Goal: Task Accomplishment & Management: Use online tool/utility

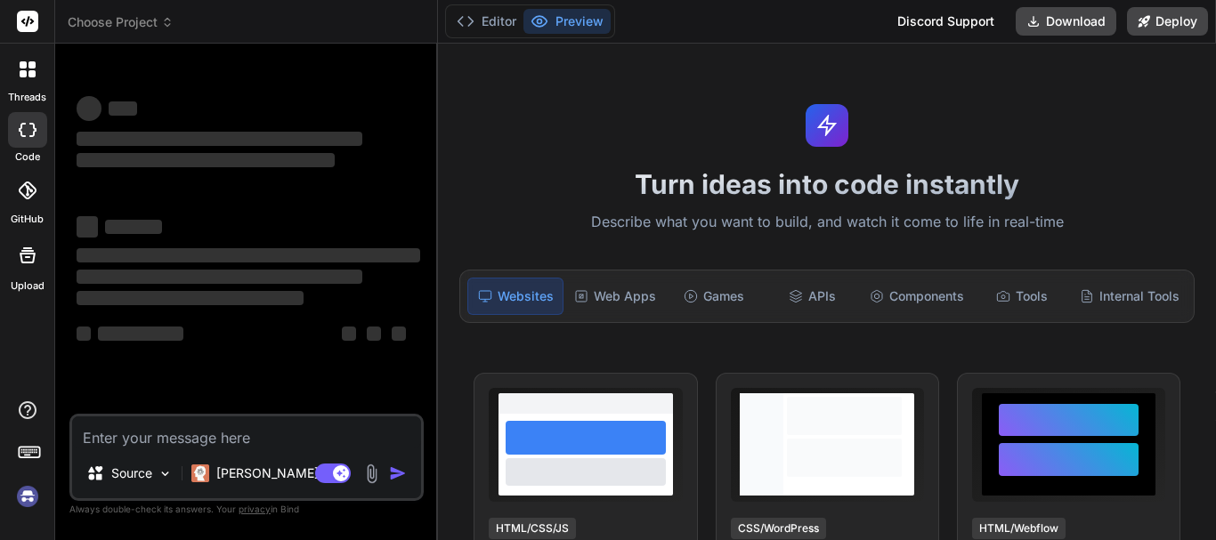
click at [149, 436] on textarea at bounding box center [246, 433] width 349 height 32
click at [15, 492] on img at bounding box center [27, 497] width 30 height 30
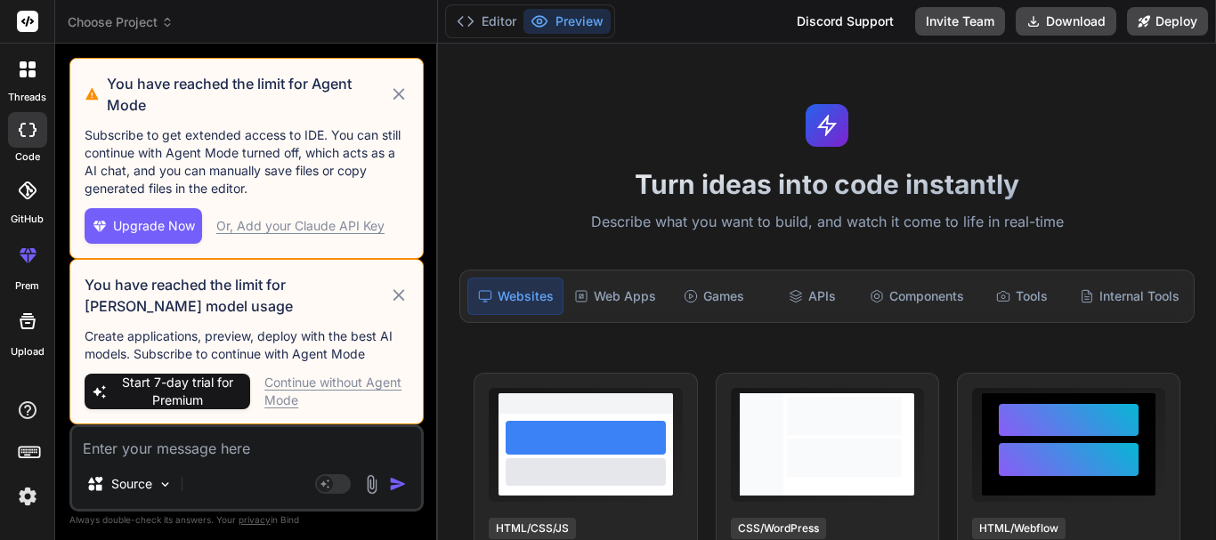
click at [328, 383] on div "Continue without Agent Mode" at bounding box center [336, 392] width 144 height 36
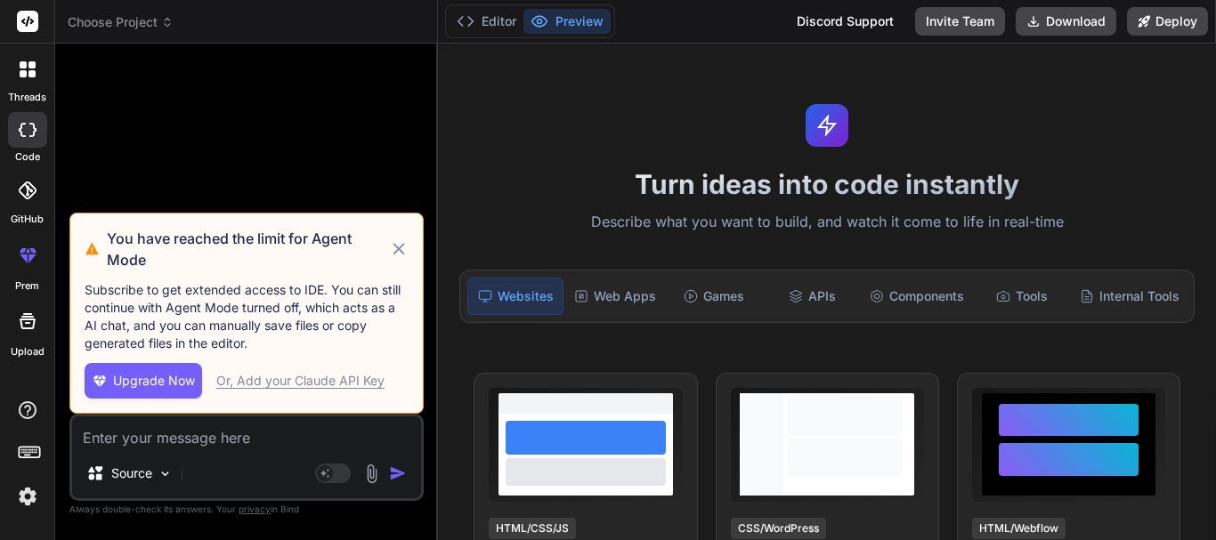
click at [398, 236] on div "You have reached the limit for Agent Mode" at bounding box center [247, 249] width 324 height 43
click at [395, 246] on icon at bounding box center [399, 249] width 12 height 12
type textarea "x"
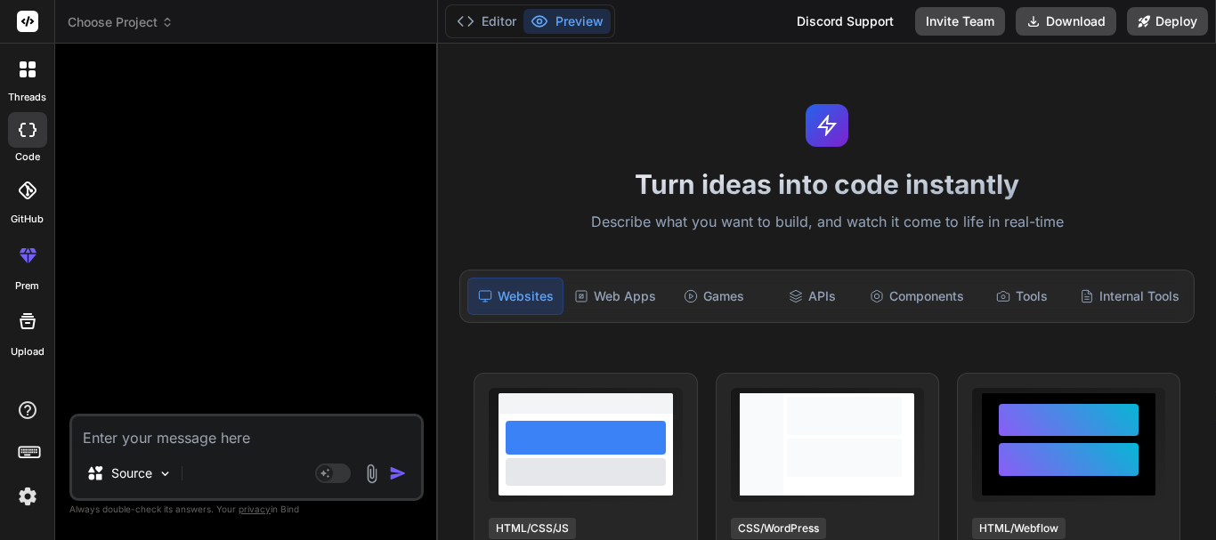
click at [27, 500] on img at bounding box center [27, 497] width 30 height 30
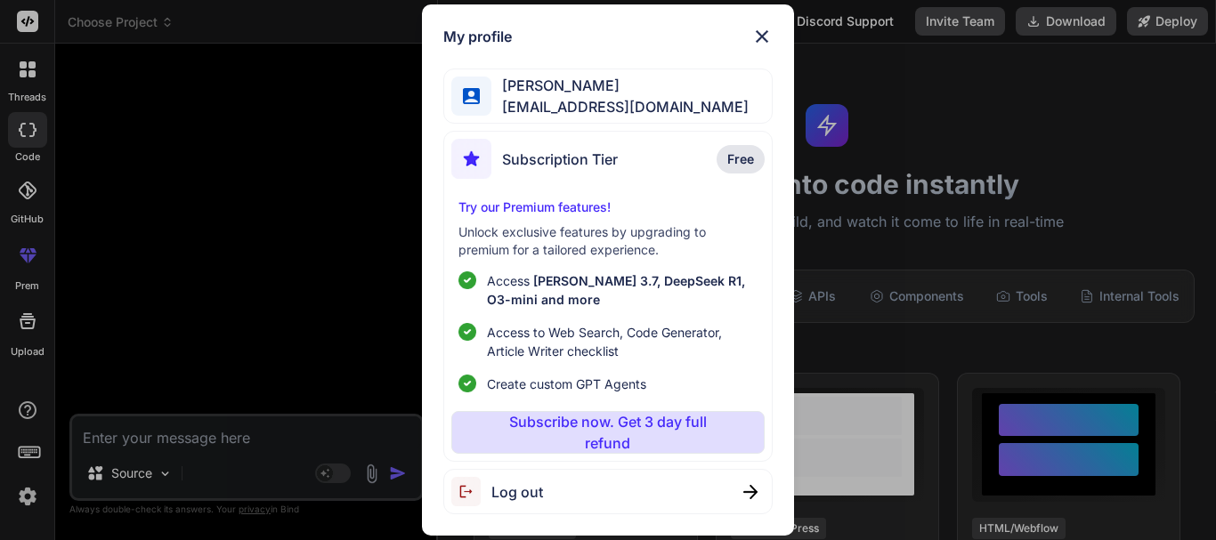
drag, startPoint x: 442, startPoint y: 297, endPoint x: 413, endPoint y: 305, distance: 29.6
click at [433, 297] on div "My profile [PERSON_NAME] [EMAIL_ADDRESS][DOMAIN_NAME] Subscription Tier Free Tr…" at bounding box center [607, 270] width 371 height 532
click at [118, 426] on div "My profile [PERSON_NAME] [EMAIL_ADDRESS][DOMAIN_NAME] Subscription Tier Free Tr…" at bounding box center [608, 270] width 1216 height 540
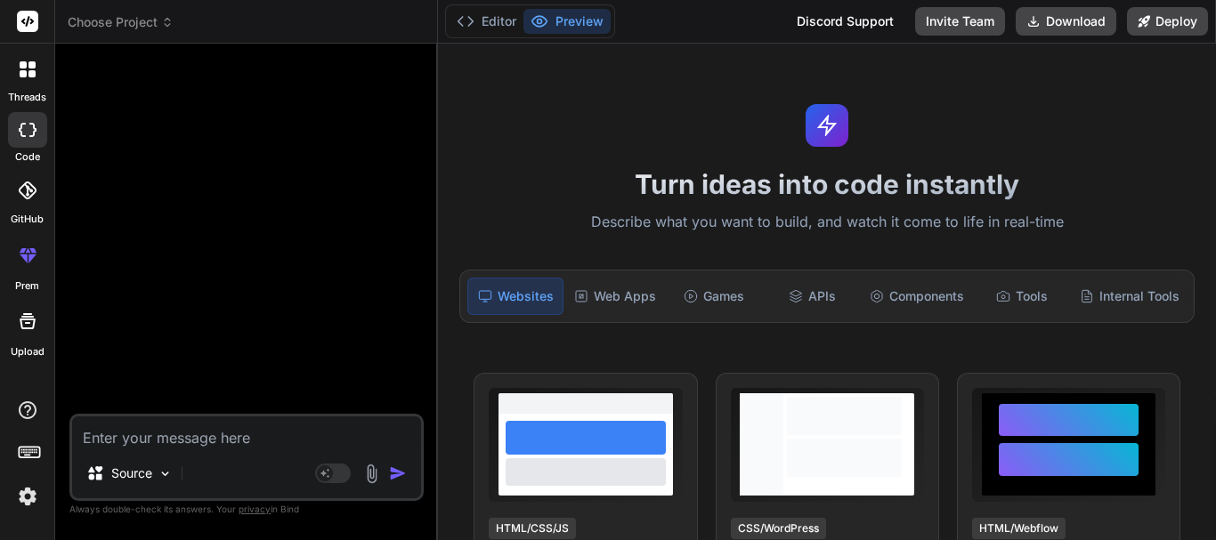
click at [117, 434] on textarea at bounding box center [246, 433] width 349 height 32
type textarea "hg"
type textarea "x"
type textarea "hgi"
type textarea "x"
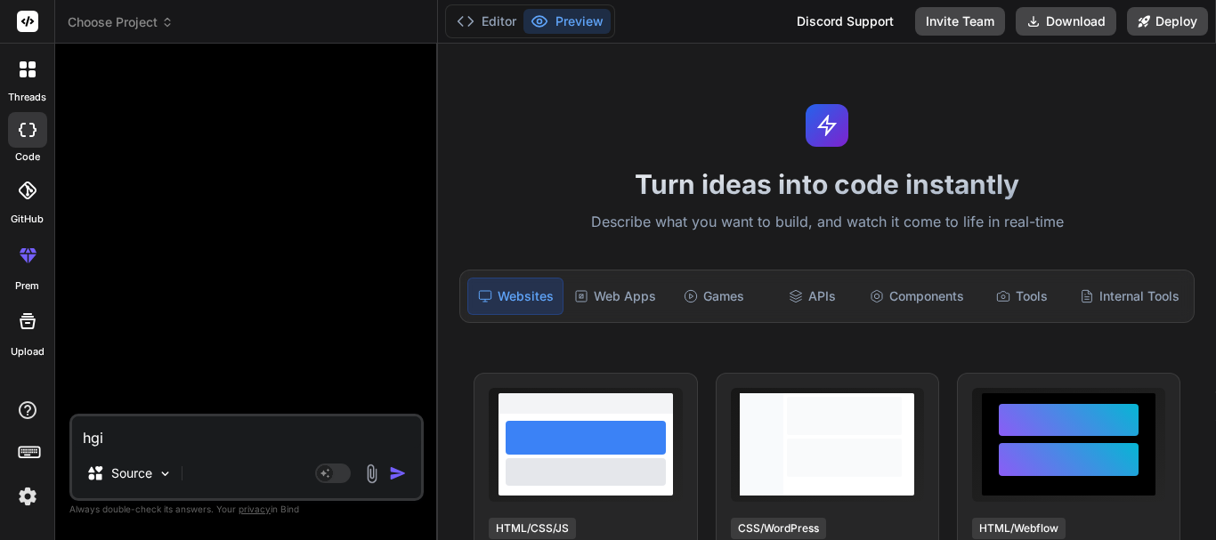
type textarea "hg"
type textarea "x"
type textarea "h"
type textarea "x"
type textarea "hi"
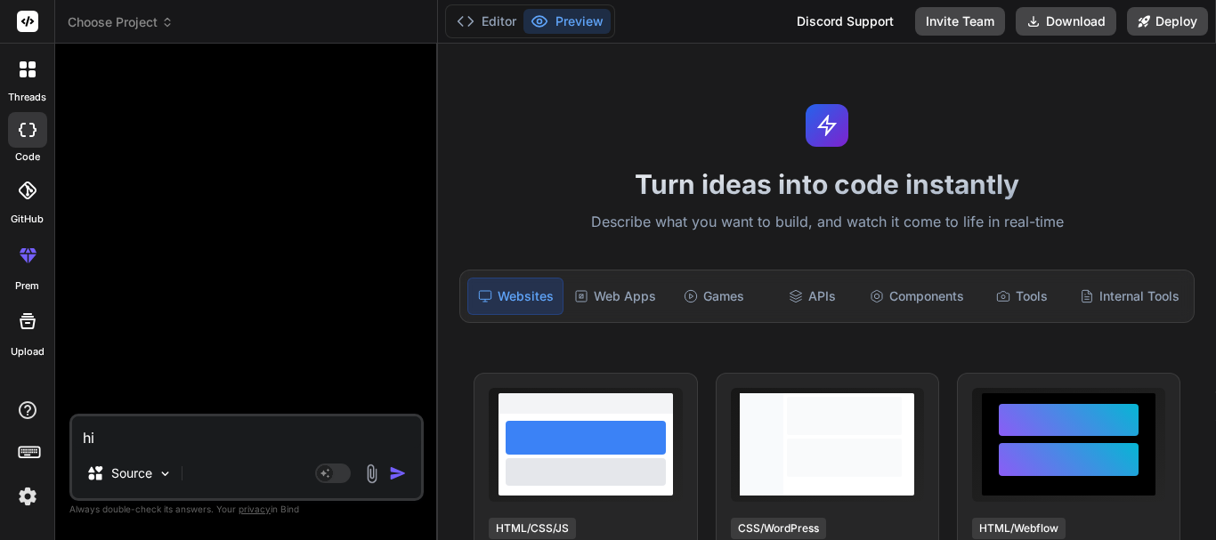
type textarea "x"
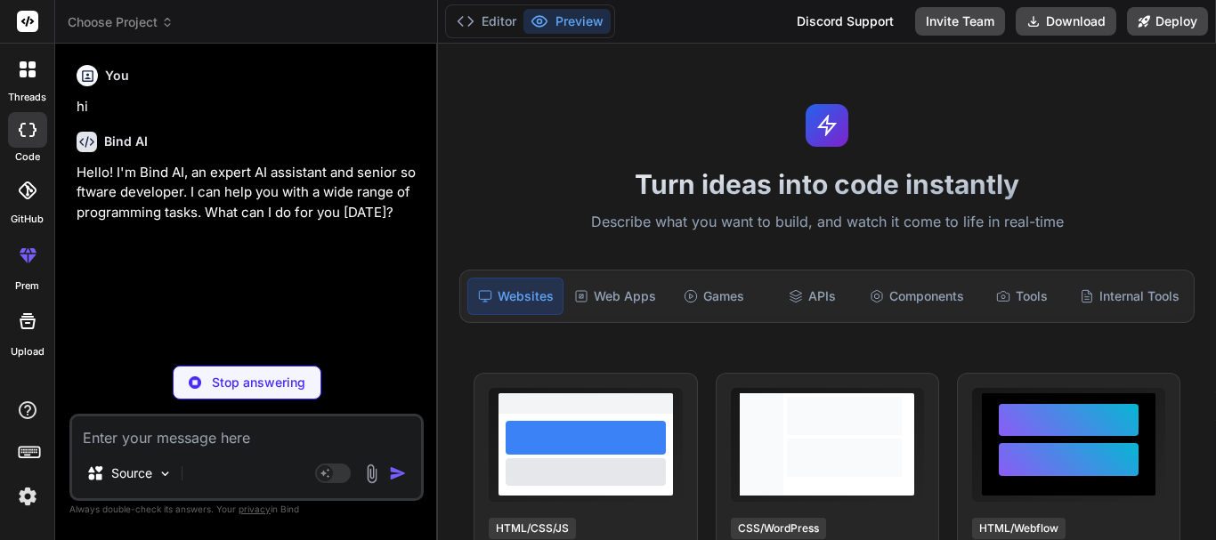
type textarea "x"
click at [118, 423] on textarea at bounding box center [246, 433] width 349 height 32
paste textarea "1. Landing Page: • We will create a landing page for the conference. • We will …"
type textarea "1. Landing Page: • We will create a landing page for the conference. • We will …"
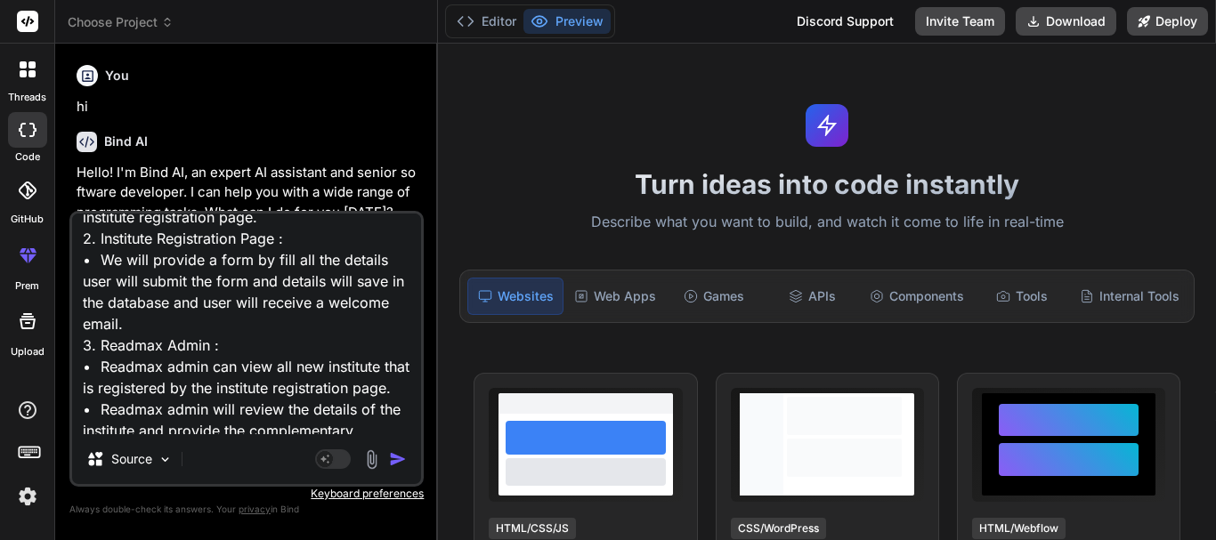
scroll to position [388, 0]
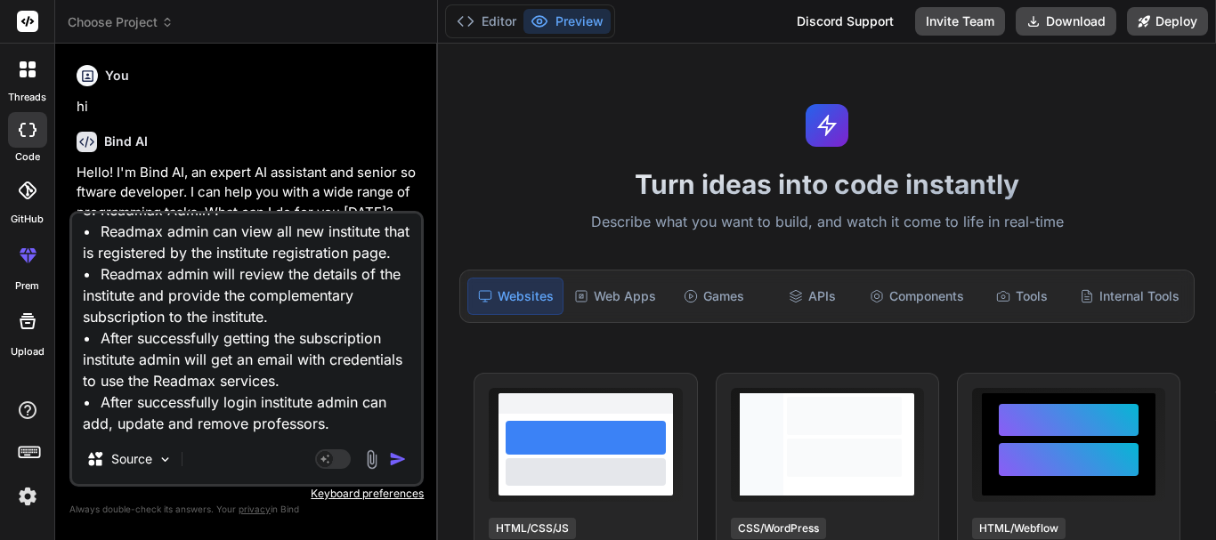
type textarea "x"
type textarea "1. Landing Page: • We will create a landing page for the conference. • We will …"
type textarea "x"
type textarea "1. Landing Page: • We will create a landing page for the conference. • We will …"
type textarea "x"
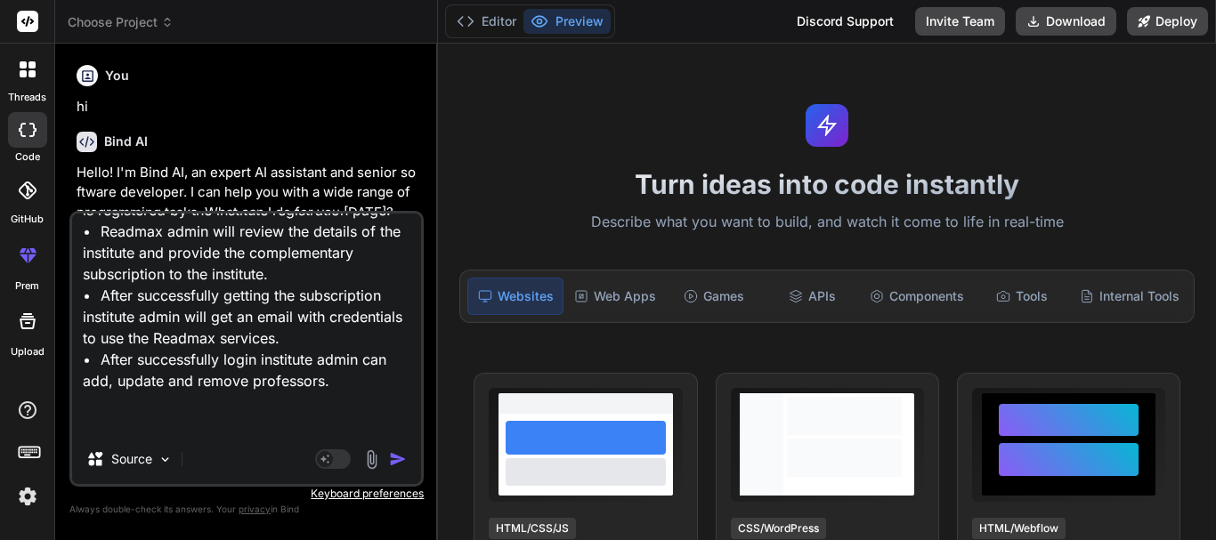
scroll to position [429, 0]
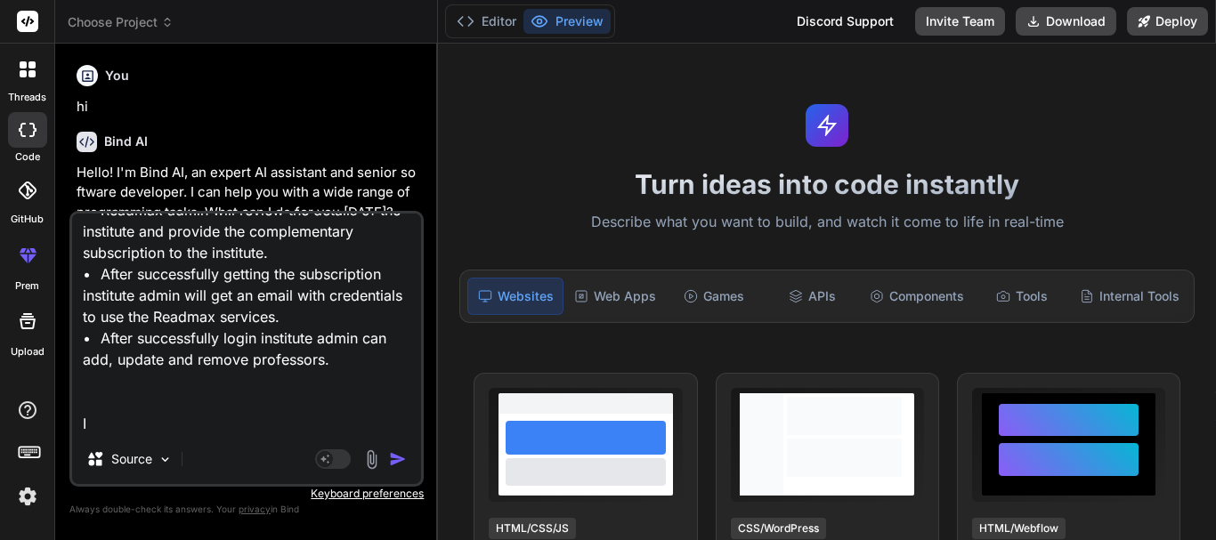
type textarea "1. Landing Page: • We will create a landing page for the conference. • We will …"
type textarea "x"
type textarea "1. Landing Page: • We will create a landing page for the conference. • We will …"
type textarea "x"
type textarea "1. Landing Page: • We will create a landing page for the conference. • We will …"
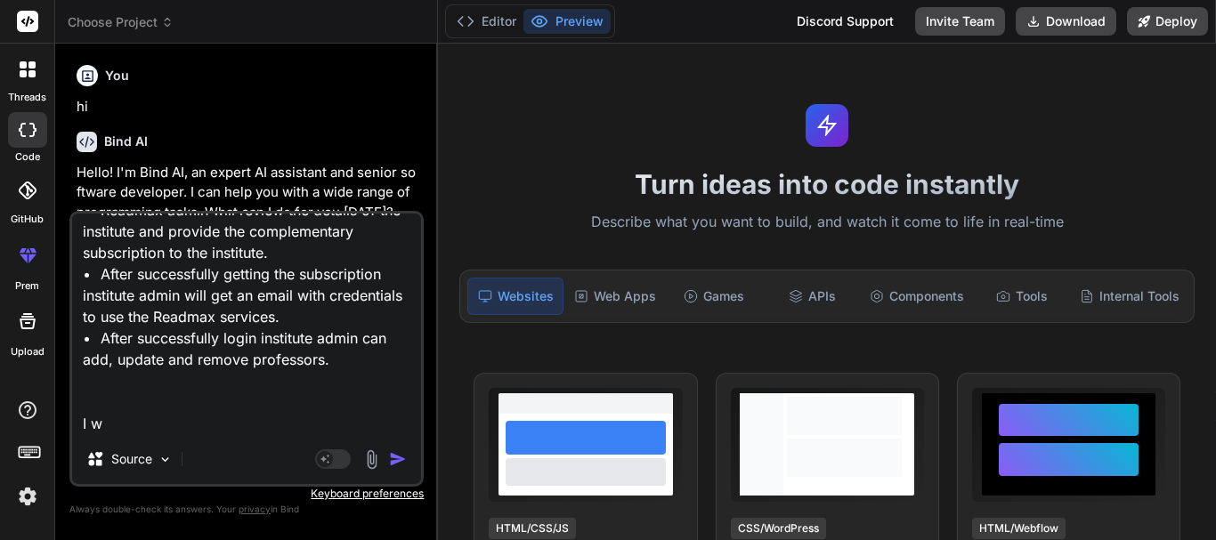
type textarea "x"
type textarea "1. Landing Page: • We will create a landing page for the conference. • We will …"
type textarea "x"
type textarea "1. Landing Page: • We will create a landing page for the conference. • We will …"
type textarea "x"
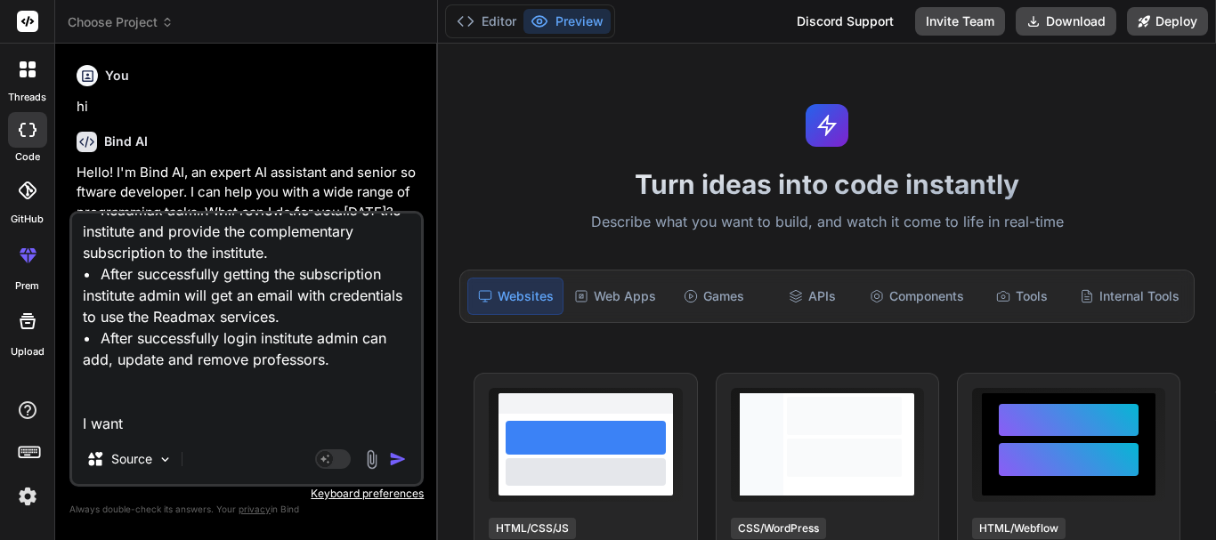
type textarea "1. Landing Page: • We will create a landing page for the conference. • We will …"
type textarea "x"
type textarea "1. Landing Page: • We will create a landing page for the conference. • We will …"
type textarea "x"
type textarea "1. Landing Page: • We will create a landing page for the conference. • We will …"
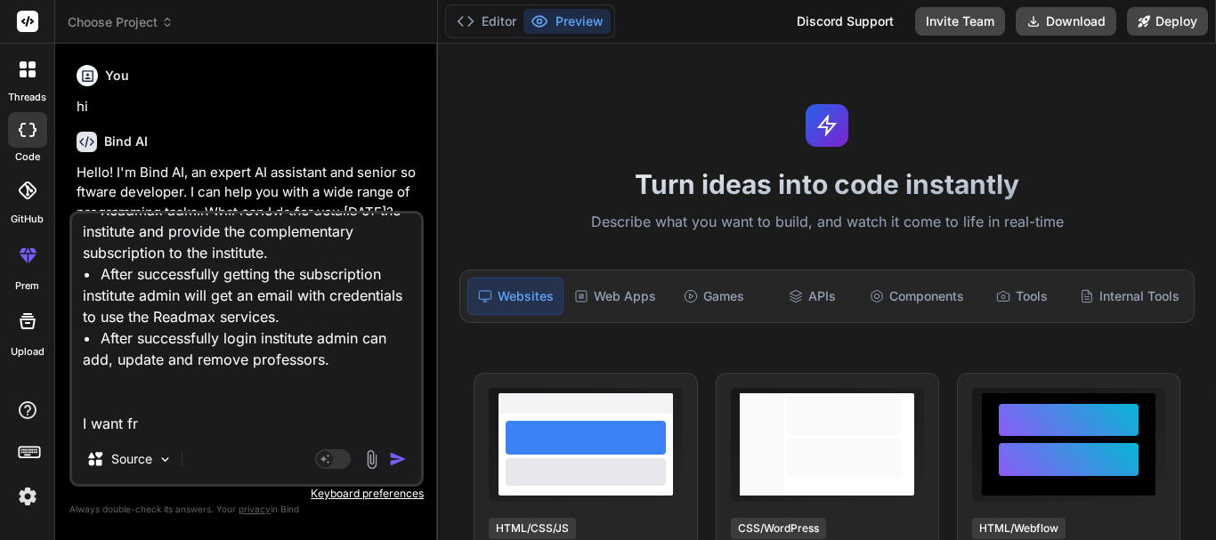
type textarea "x"
type textarea "1. Landing Page: • We will create a landing page for the conference. • We will …"
type textarea "x"
type textarea "1. Landing Page: • We will create a landing page for the conference. • We will …"
type textarea "x"
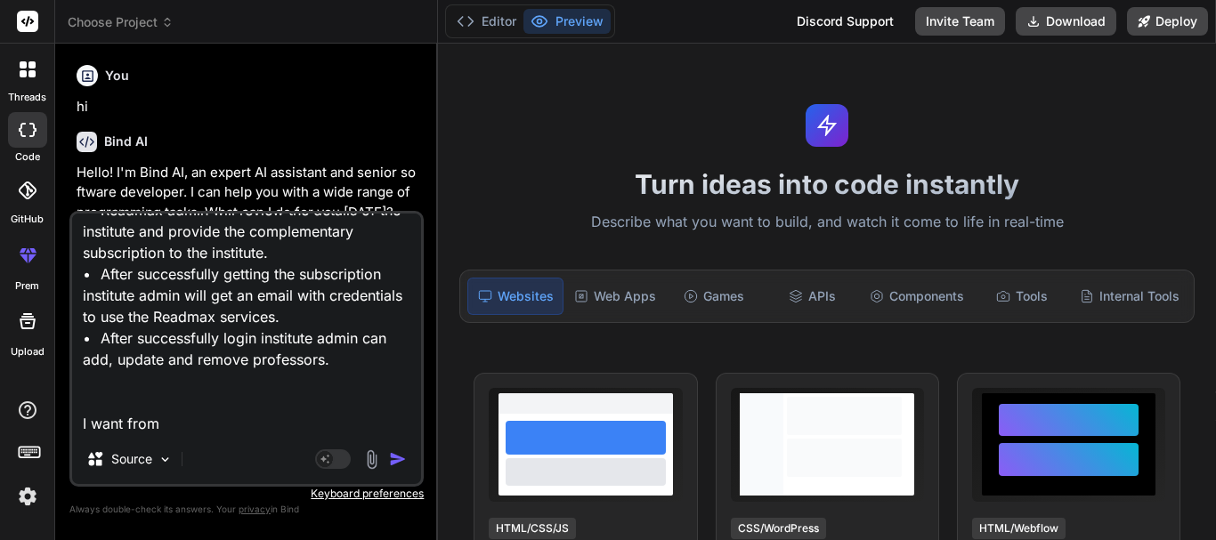
type textarea "1. Landing Page: • We will create a landing page for the conference. • We will …"
type textarea "x"
type textarea "1. Landing Page: • We will create a landing page for the conference. • We will …"
type textarea "x"
type textarea "1. Landing Page: • We will create a landing page for the conference. • We will …"
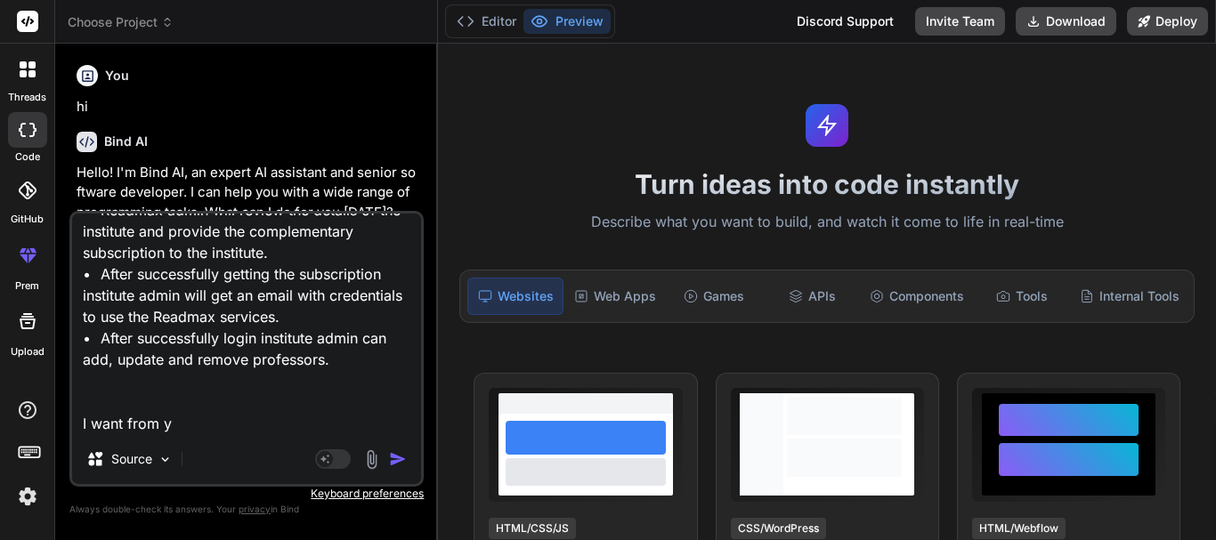
type textarea "x"
type textarea "1. Landing Page: • We will create a landing page for the conference. • We will …"
type textarea "x"
type textarea "1. Landing Page: • We will create a landing page for the conference. • We will …"
type textarea "x"
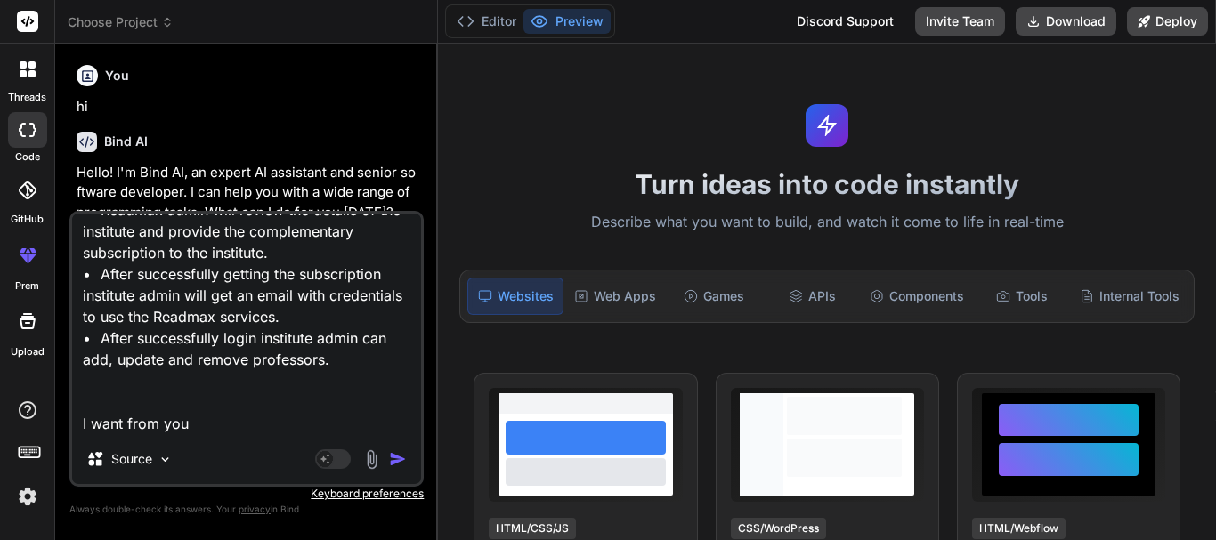
type textarea "1. Landing Page: • We will create a landing page for the conference. • We will …"
type textarea "x"
type textarea "1. Landing Page: • We will create a landing page for the conference. • We will …"
type textarea "x"
type textarea "1. Landing Page: • We will create a landing page for the conference. • We will …"
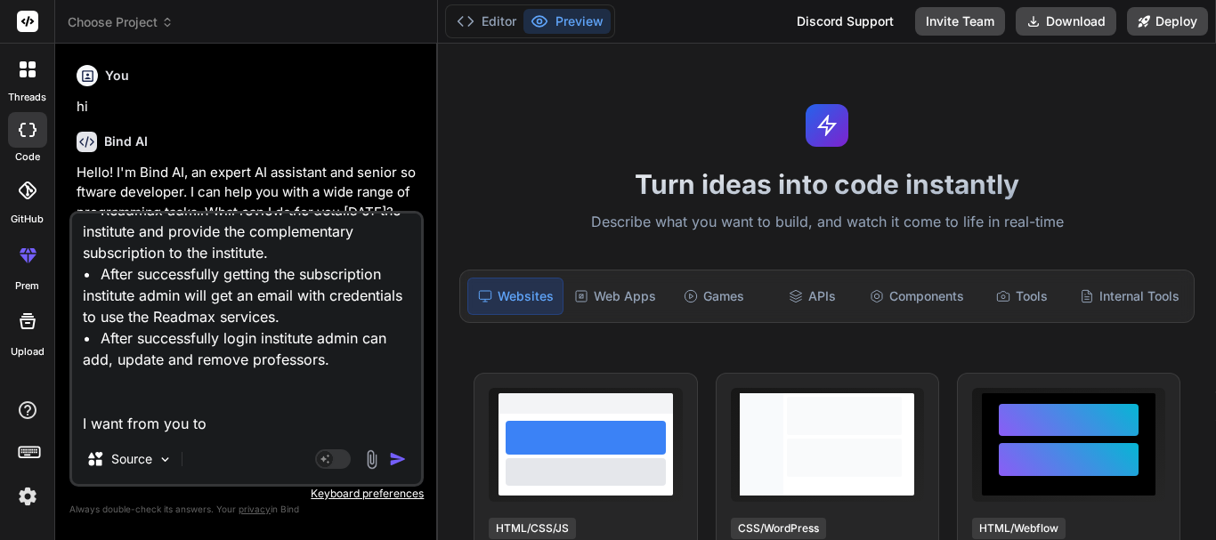
type textarea "x"
type textarea "1. Landing Page: • We will create a landing page for the conference. • We will …"
type textarea "x"
type textarea "1. Landing Page: • We will create a landing page for the conference. • We will …"
type textarea "x"
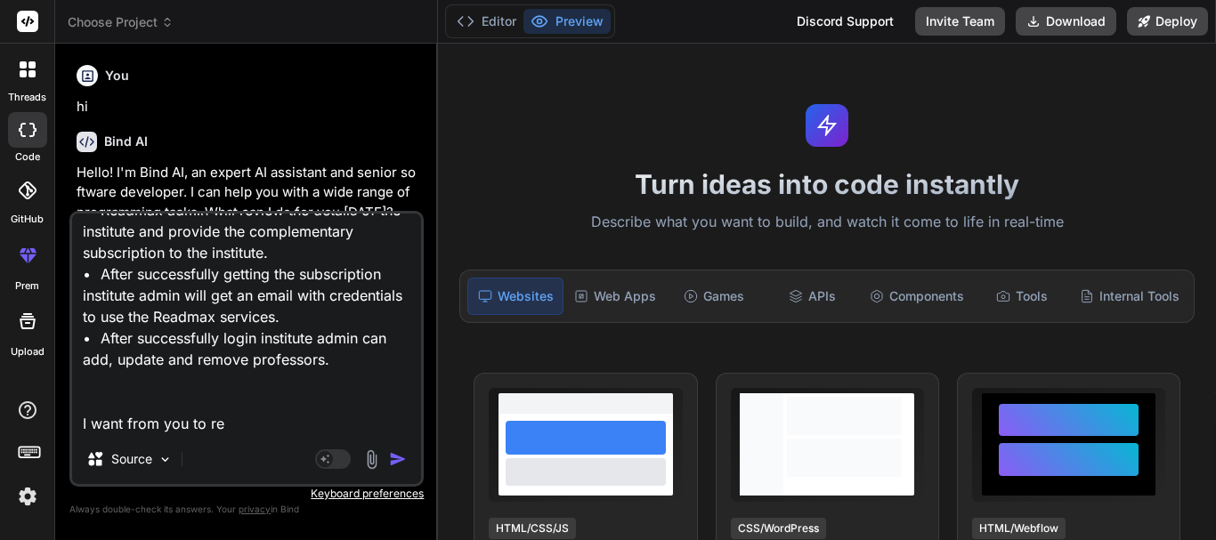
type textarea "1. Landing Page: • We will create a landing page for the conference. • We will …"
type textarea "x"
type textarea "1. Landing Page: • We will create a landing page for the conference. • We will …"
type textarea "x"
type textarea "1. Landing Page: • We will create a landing page for the conference. • We will …"
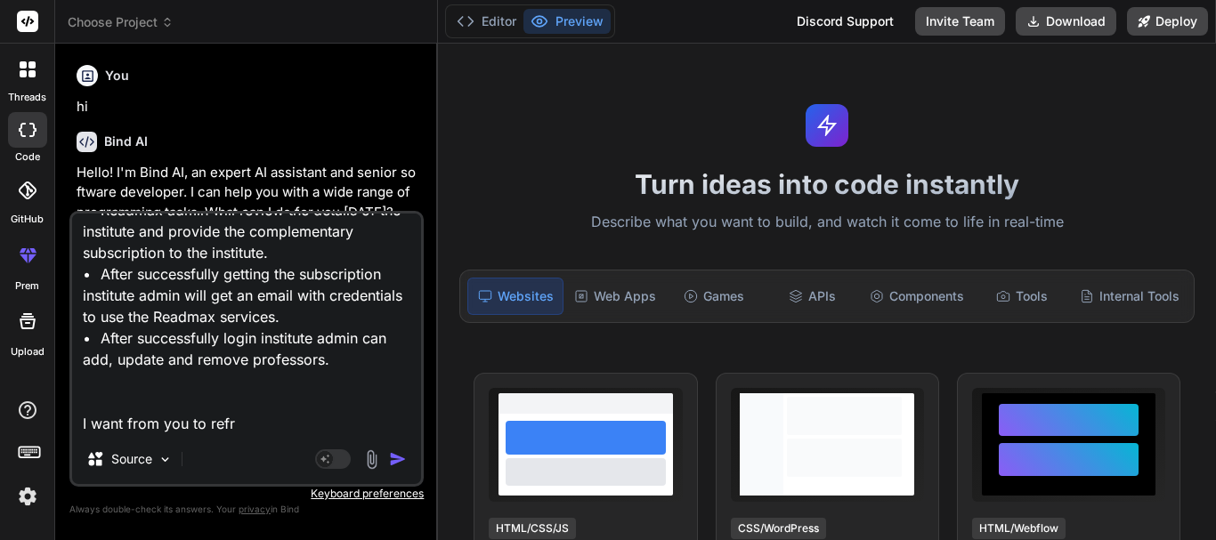
type textarea "x"
type textarea "1. Landing Page: • We will create a landing page for the conference. • We will …"
type textarea "x"
type textarea "1. Landing Page: • We will create a landing page for the conference. • We will …"
type textarea "x"
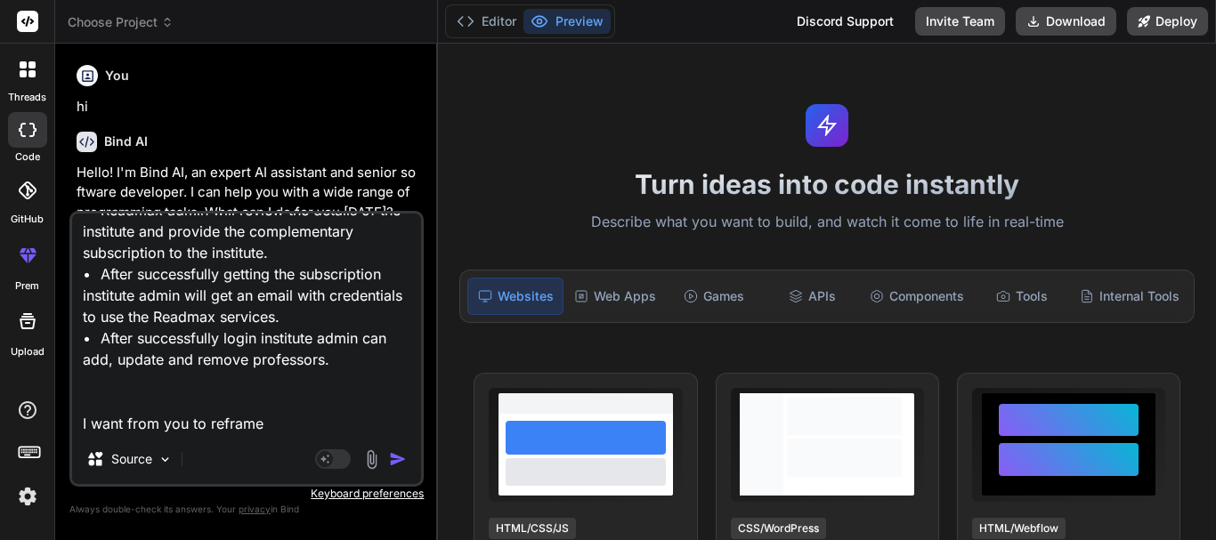
type textarea "1. Landing Page: • We will create a landing page for the conference. • We will …"
type textarea "x"
type textarea "1. Landing Page: • We will create a landing page for the conference. • We will …"
type textarea "x"
type textarea "1. Landing Page: • We will create a landing page for the conference. • We will …"
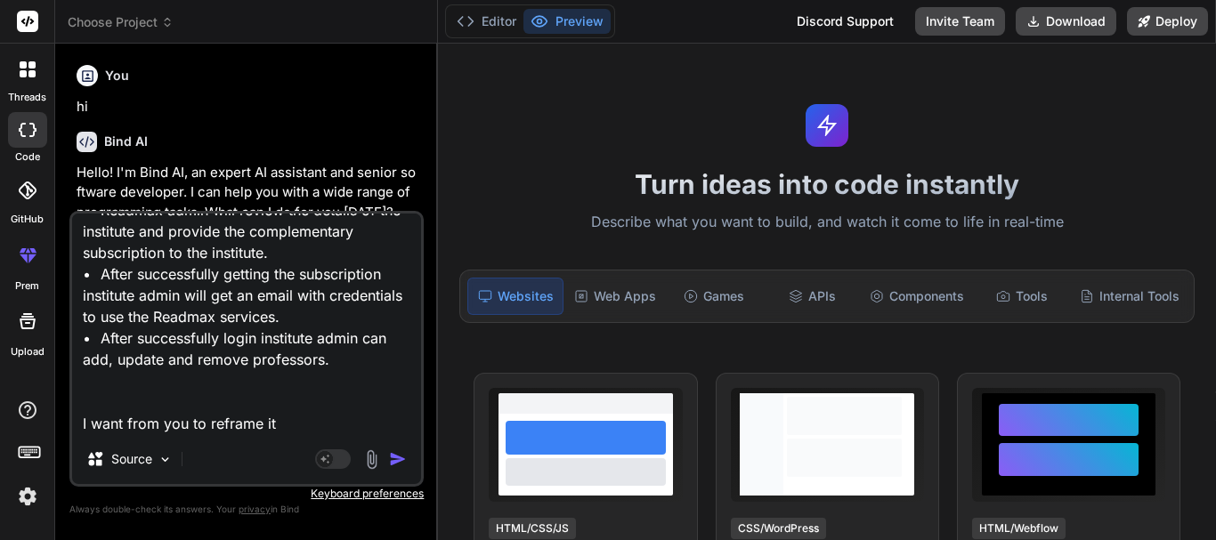
type textarea "x"
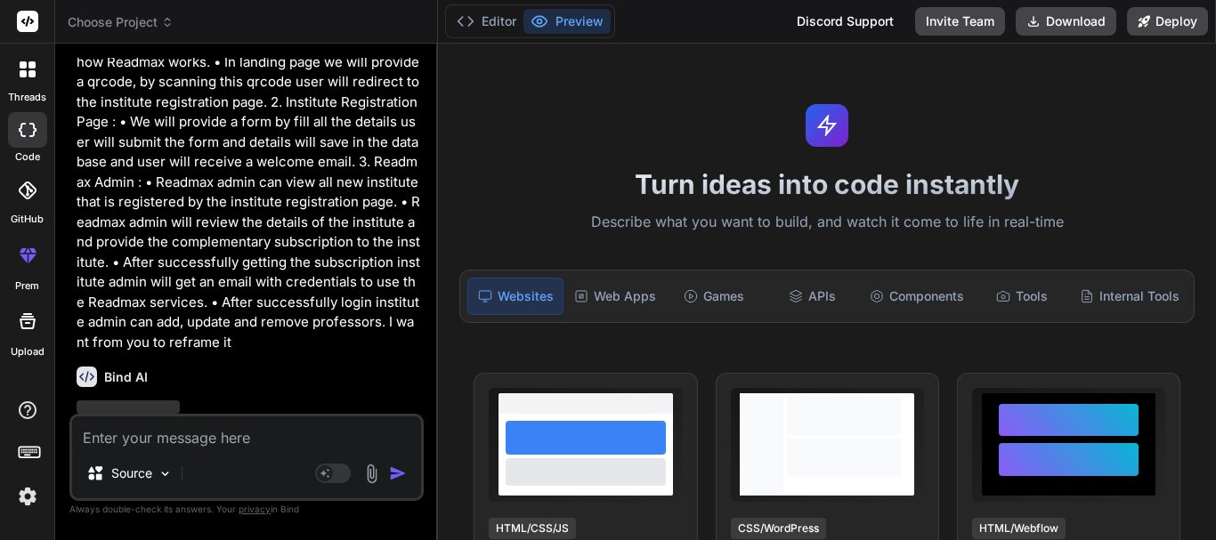
scroll to position [337, 0]
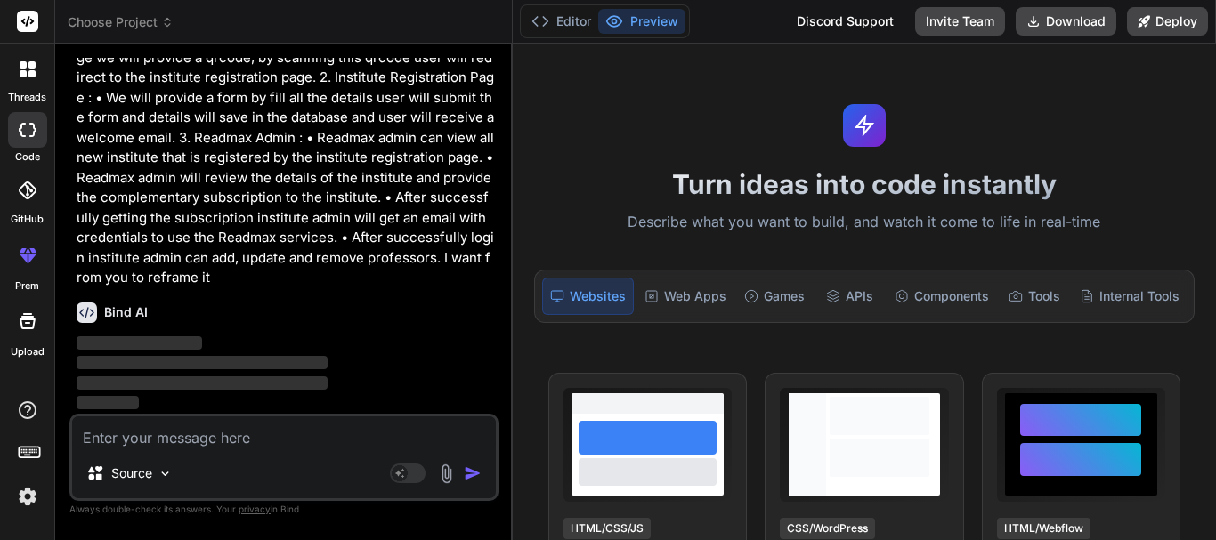
drag, startPoint x: 436, startPoint y: 178, endPoint x: 479, endPoint y: 175, distance: 42.9
click at [479, 175] on div "Bind AI Web Search Created with Pixso. Code Generator You hi Bind AI Hello! I'm…" at bounding box center [284, 292] width 458 height 497
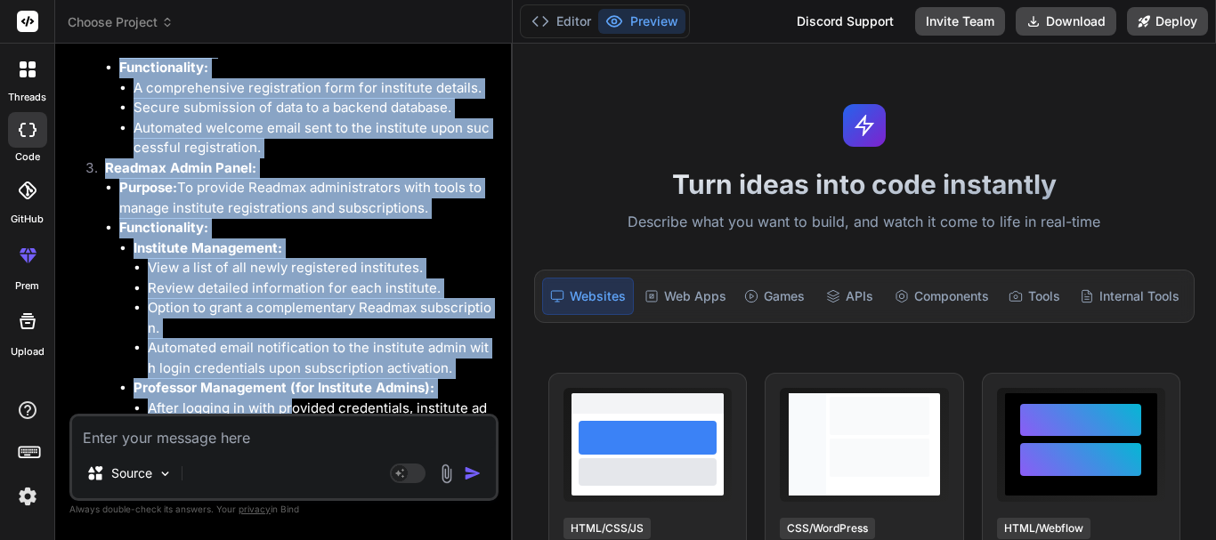
scroll to position [1049, 0]
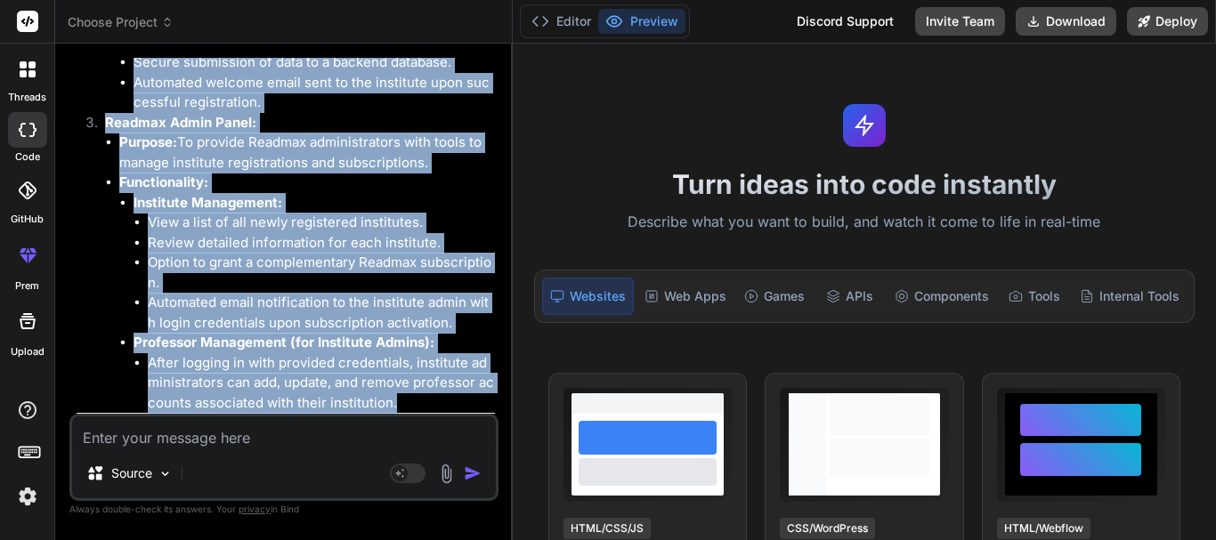
drag, startPoint x: 106, startPoint y: 224, endPoint x: 394, endPoint y: 402, distance: 337.8
click at [394, 402] on ol "Conference Landing Page: Purpose: To serve as the primary entry point for confe…" at bounding box center [286, 92] width 418 height 641
copy ol "Conference Landing Page: Purpose: To serve as the primary entry point for confe…"
click at [349, 250] on li "Review detailed information for each institute." at bounding box center [321, 243] width 347 height 20
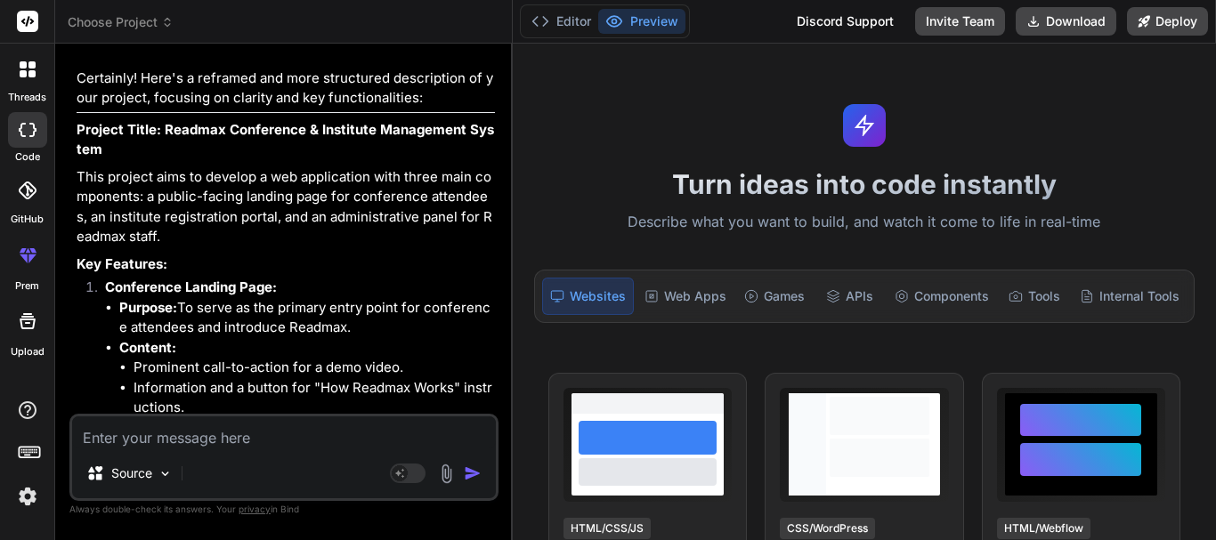
scroll to position [515, 0]
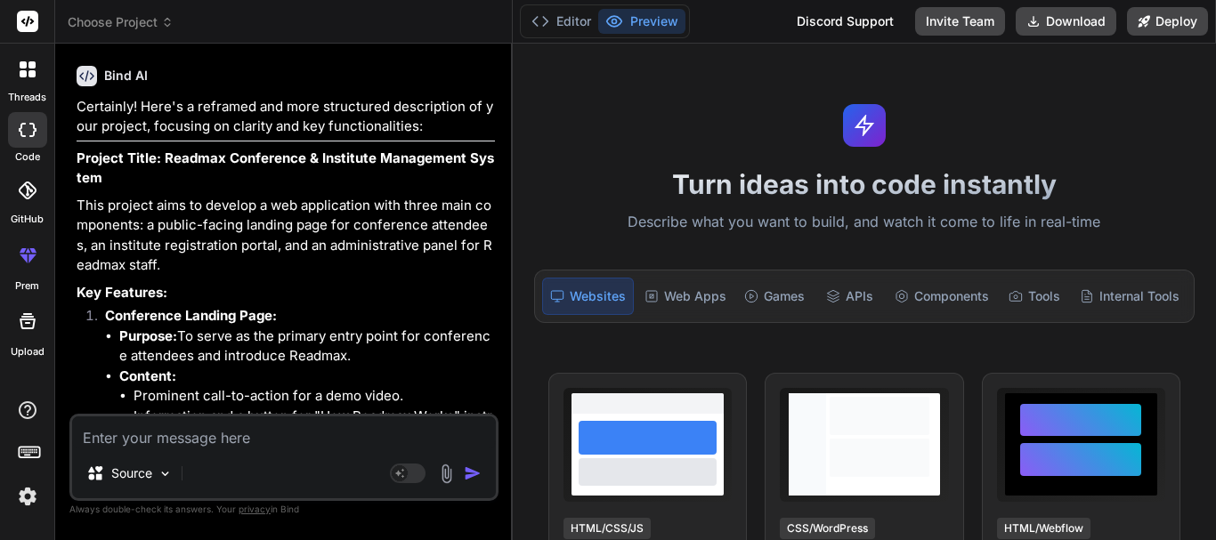
click at [187, 428] on textarea at bounding box center [284, 433] width 424 height 32
click at [32, 77] on div at bounding box center [27, 69] width 37 height 37
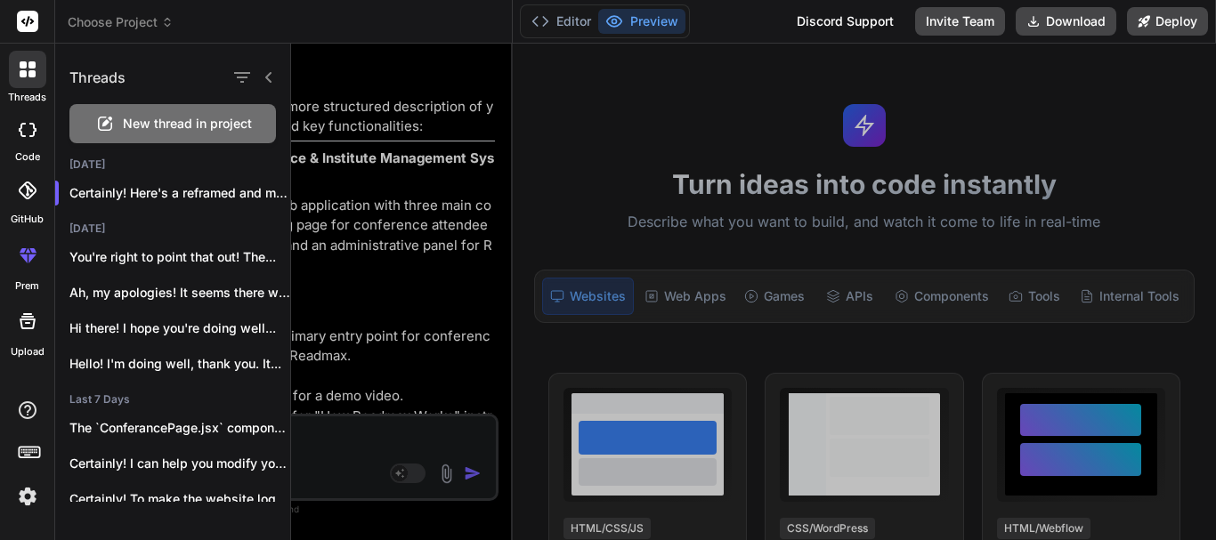
click at [203, 126] on span "New thread in project" at bounding box center [187, 124] width 129 height 18
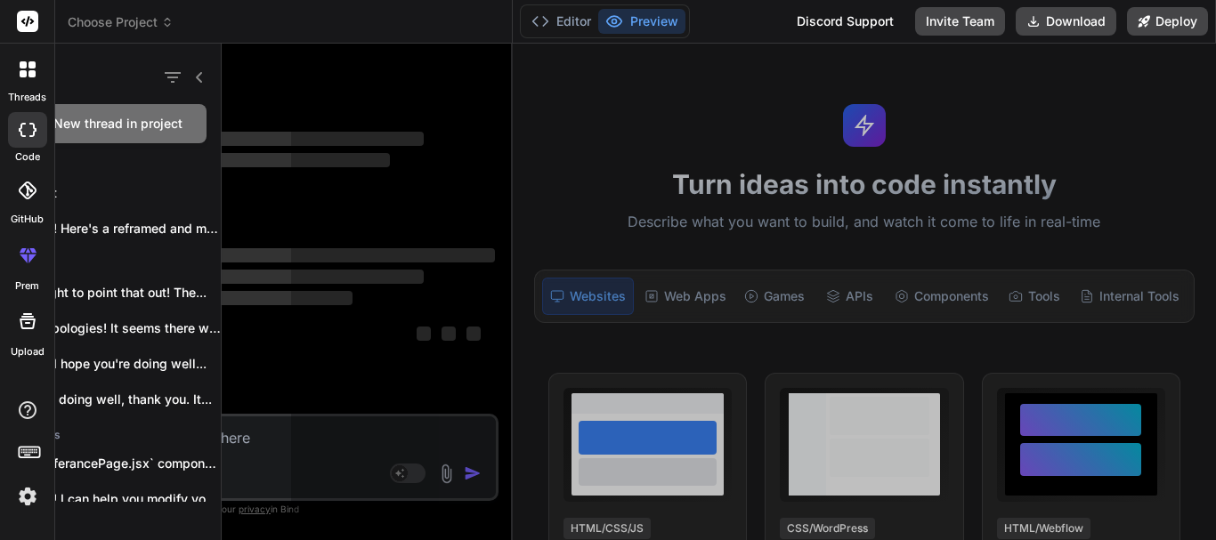
scroll to position [34, 0]
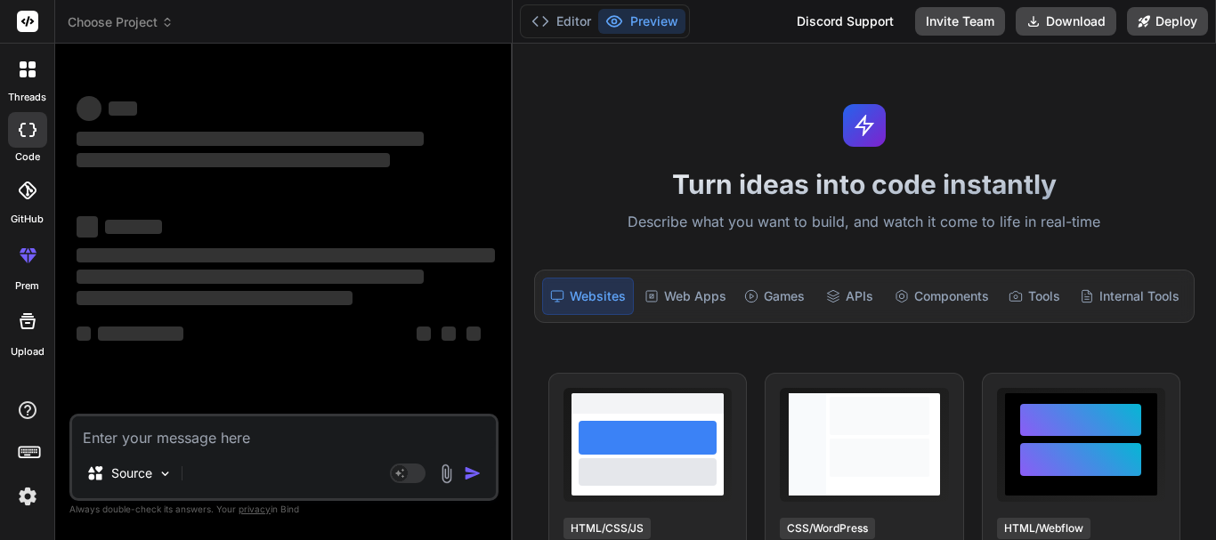
click at [154, 420] on textarea at bounding box center [284, 433] width 424 height 32
type textarea "x"
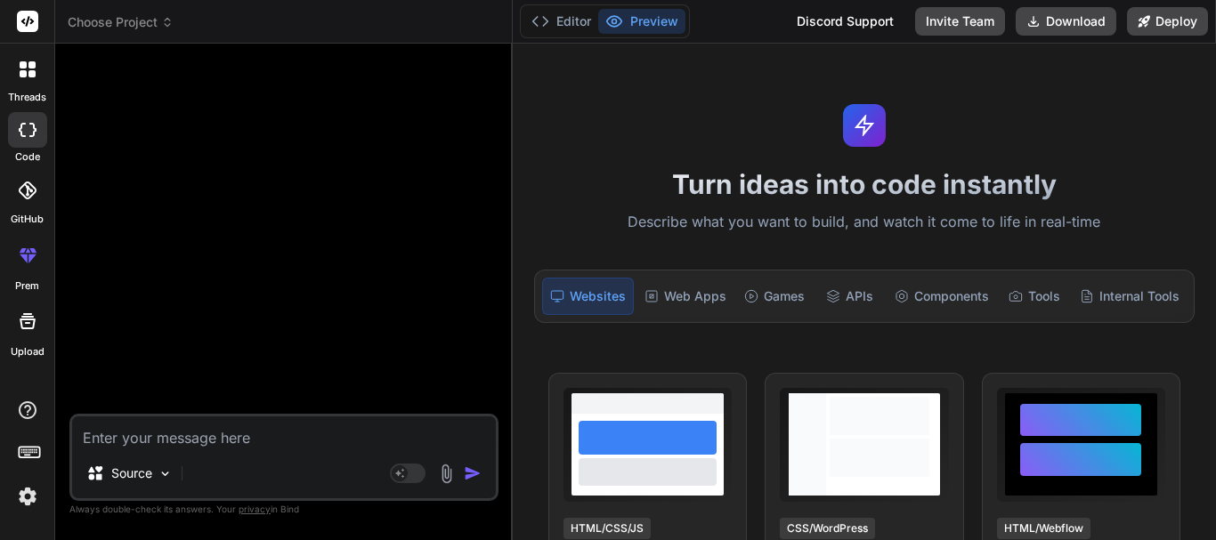
click at [109, 438] on textarea at bounding box center [284, 433] width 424 height 32
type textarea "h"
type textarea "x"
type textarea "hi"
type textarea "x"
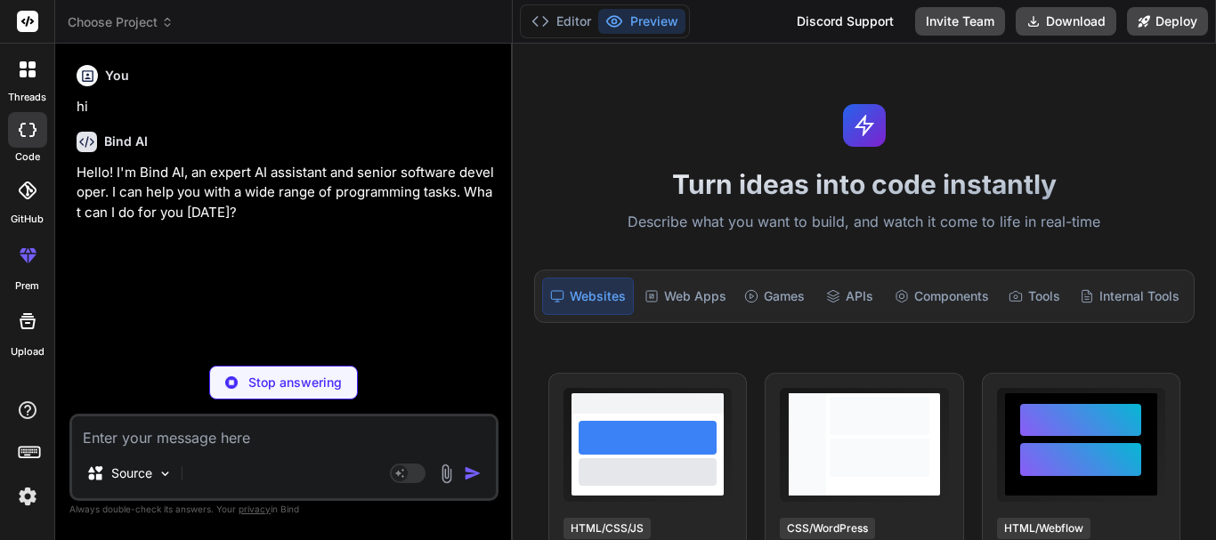
type textarea "x"
click at [119, 440] on textarea at bounding box center [284, 433] width 424 height 32
type textarea "h"
type textarea "x"
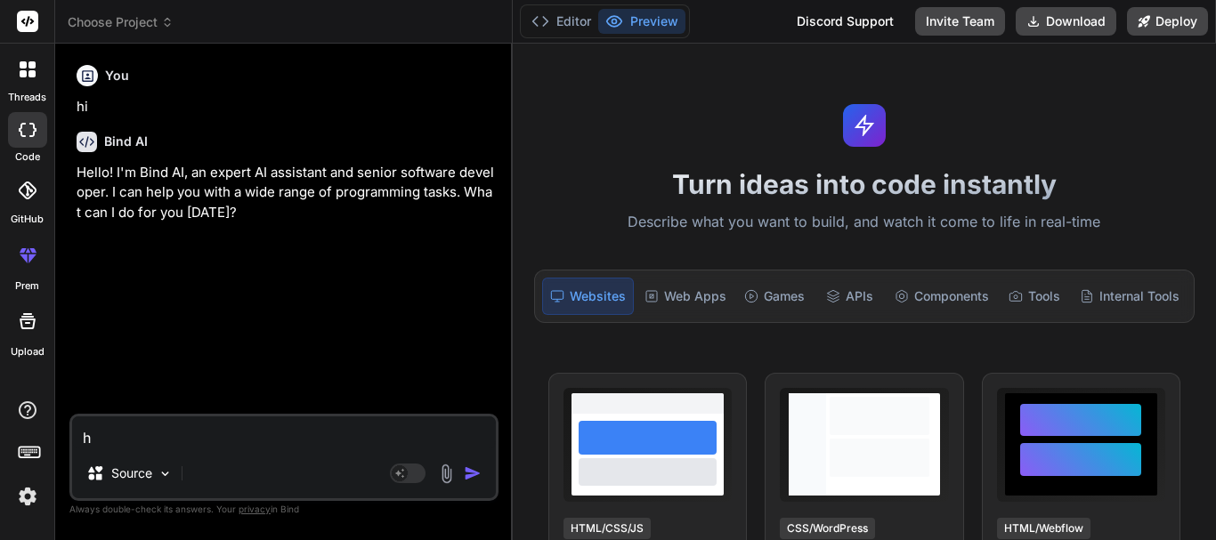
type textarea "ho"
type textarea "x"
type textarea "how"
type textarea "x"
type textarea "how"
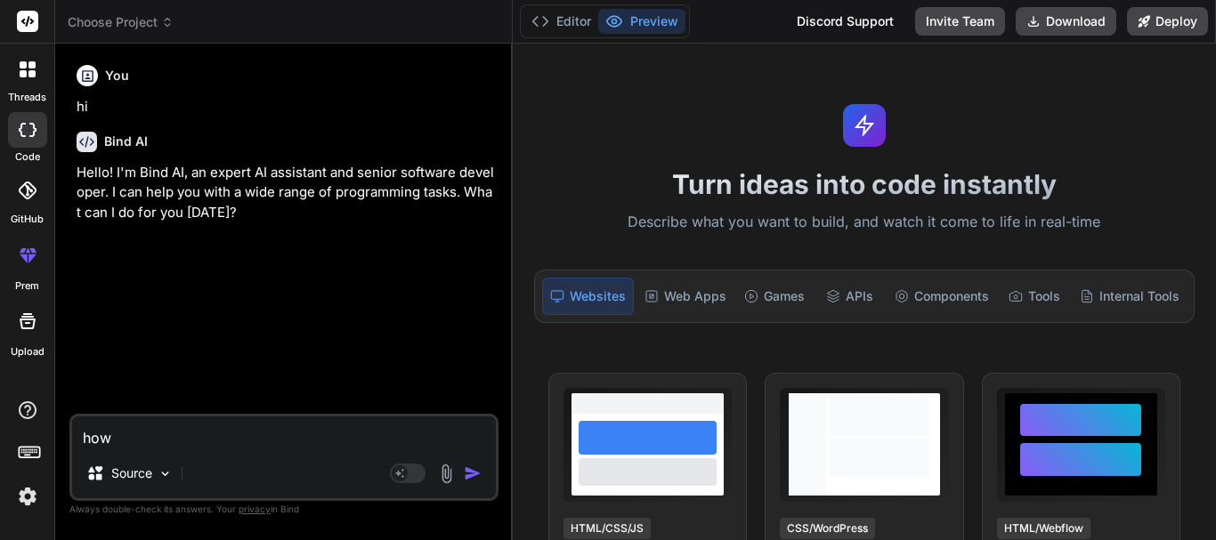
type textarea "x"
type textarea "how i"
type textarea "x"
type textarea "how i"
type textarea "x"
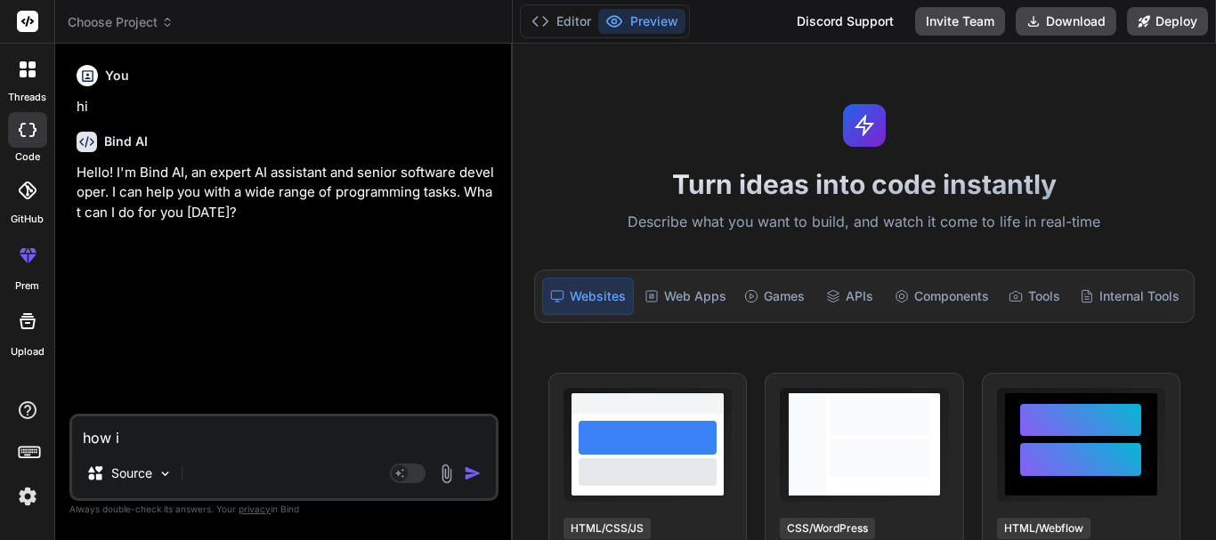
type textarea "how i w"
type textarea "x"
type textarea "how i wi"
type textarea "x"
type textarea "how i wil"
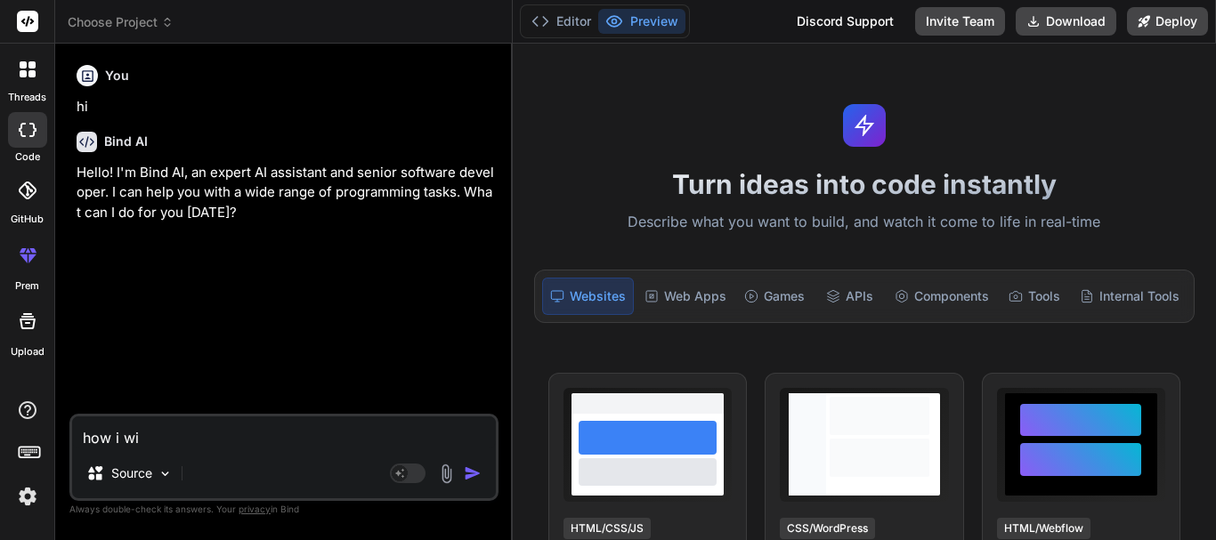
type textarea "x"
type textarea "how i will"
type textarea "x"
type textarea "how i will"
type textarea "x"
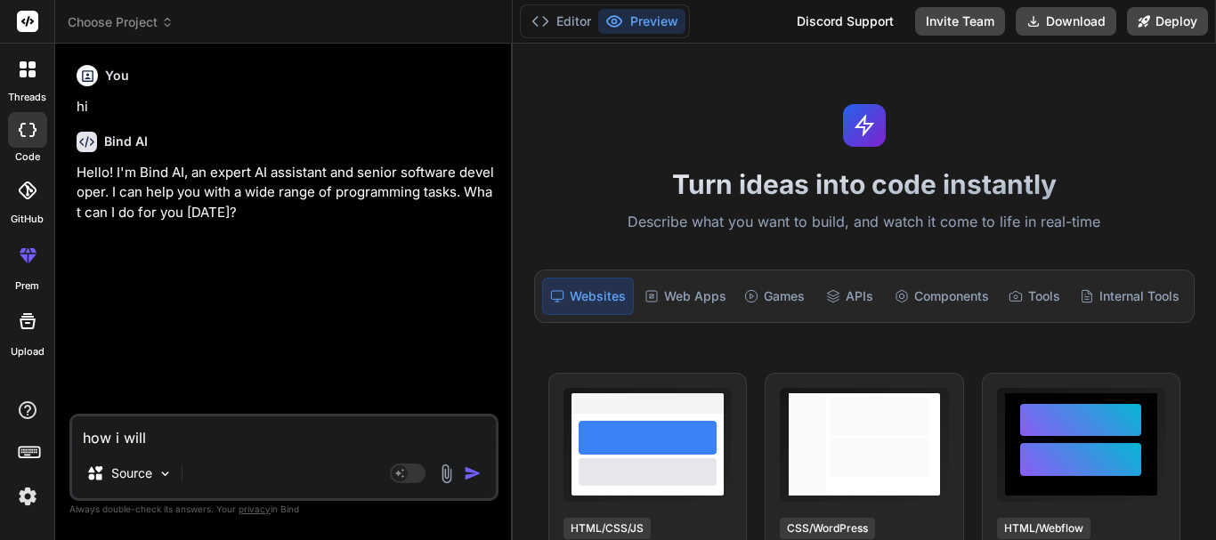
type textarea "how i will a"
type textarea "x"
type textarea "how i will ad"
type textarea "x"
type textarea "how i will ad"
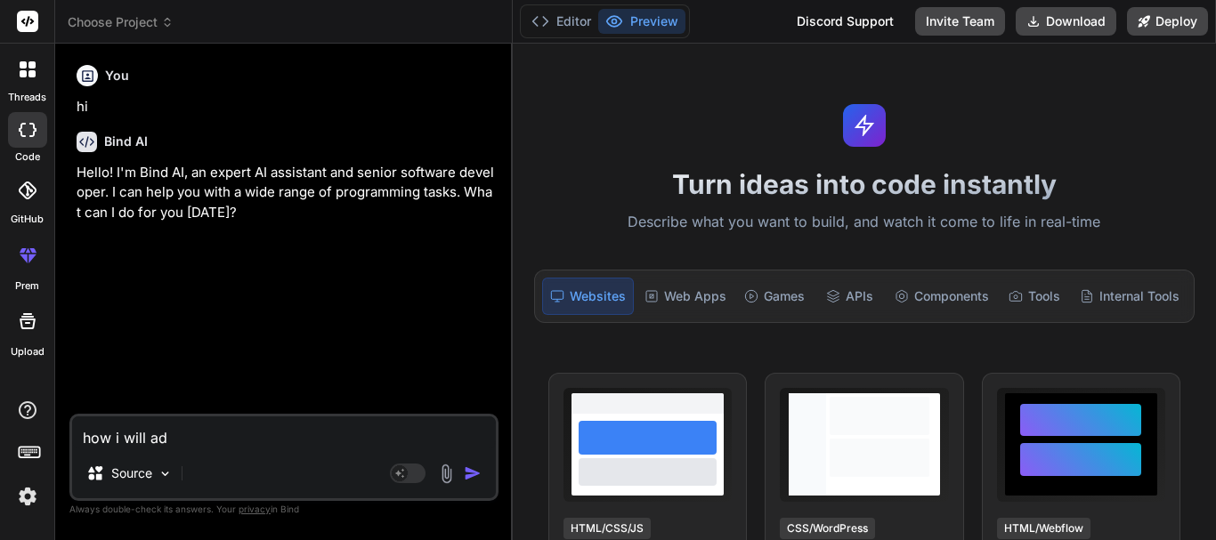
type textarea "x"
type textarea "how i will ad a"
type textarea "x"
type textarea "how i will ad a"
type textarea "x"
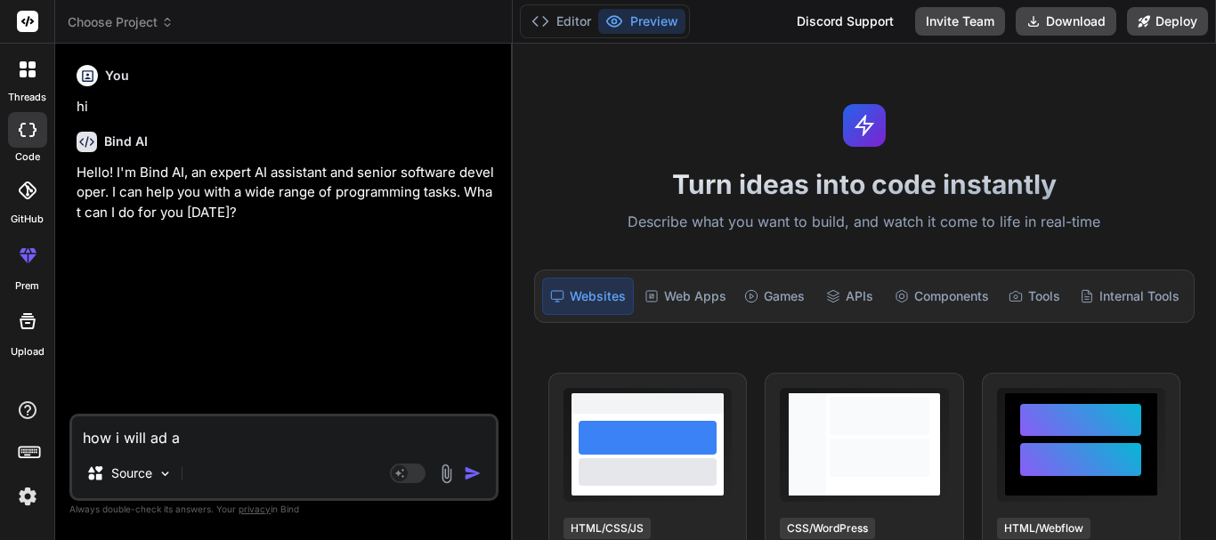
type textarea "how i will ad a i"
type textarea "x"
type textarea "how i will ad a i"
type textarea "x"
type textarea "how i will ad a i"
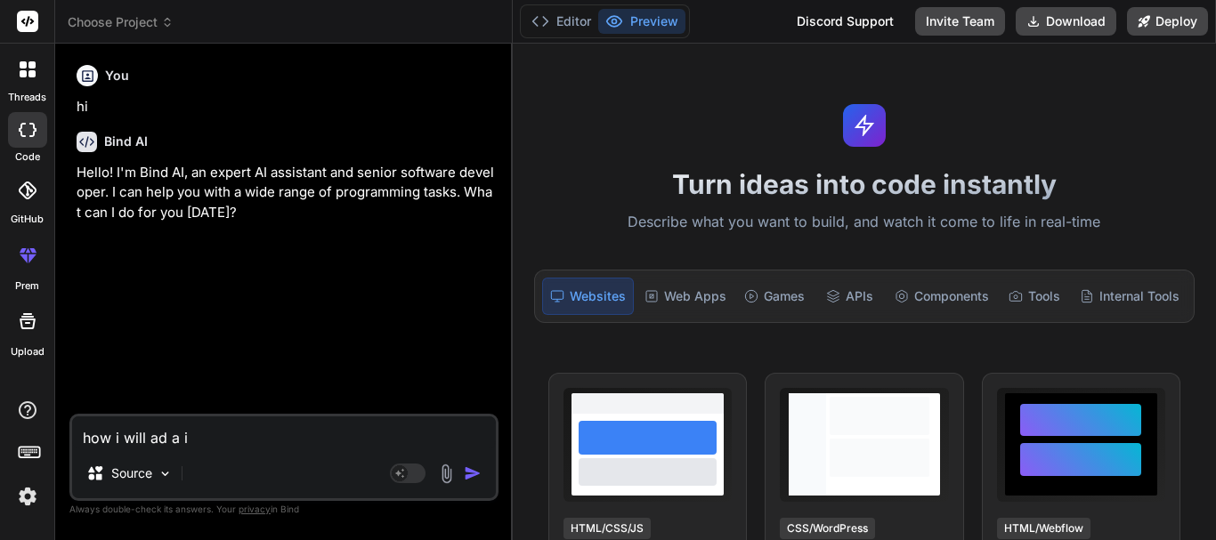
type textarea "x"
type textarea "how i will ad a ia"
type textarea "x"
type textarea "how i will ad a iam"
type textarea "x"
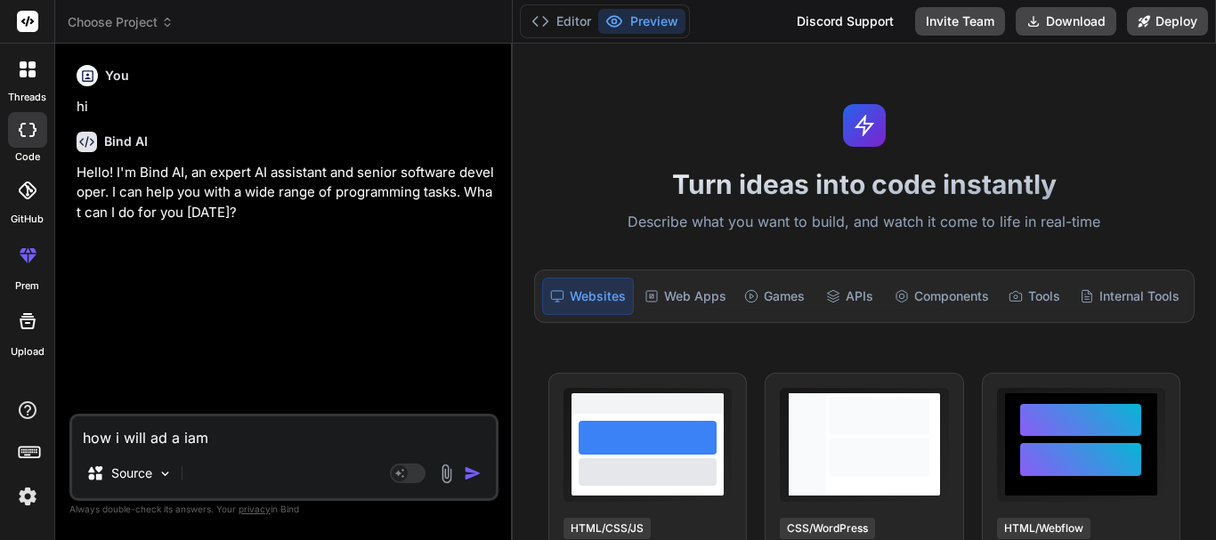
type textarea "how i will ad a ia"
type textarea "x"
type textarea "how i will ad a i"
type textarea "x"
type textarea "how i will ad a im"
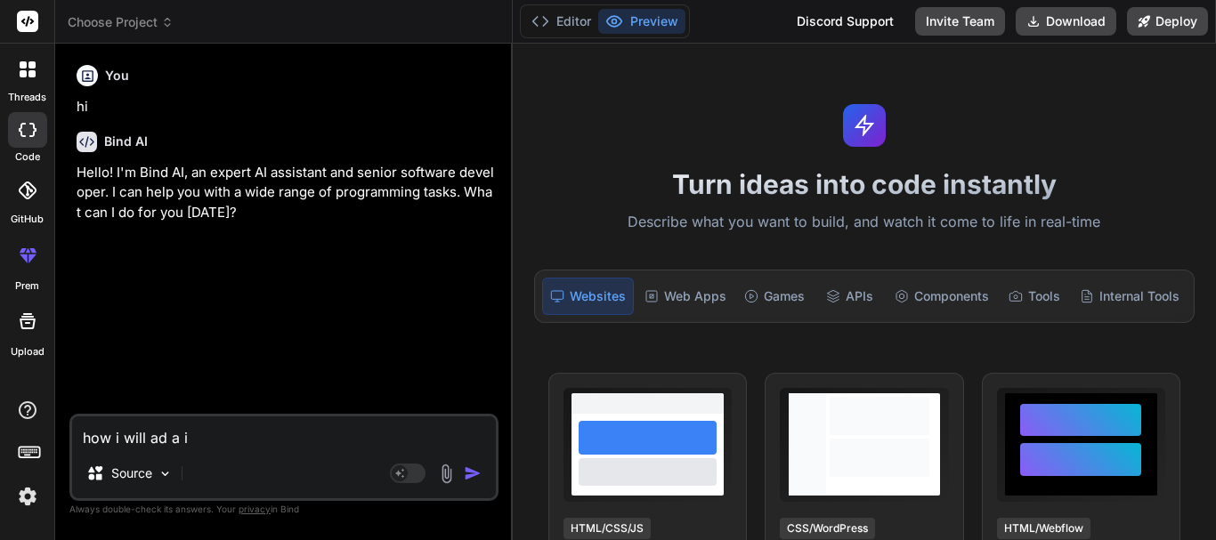
type textarea "x"
type textarea "how i will ad a ima"
type textarea "x"
type textarea "how i will ad a imag"
type textarea "x"
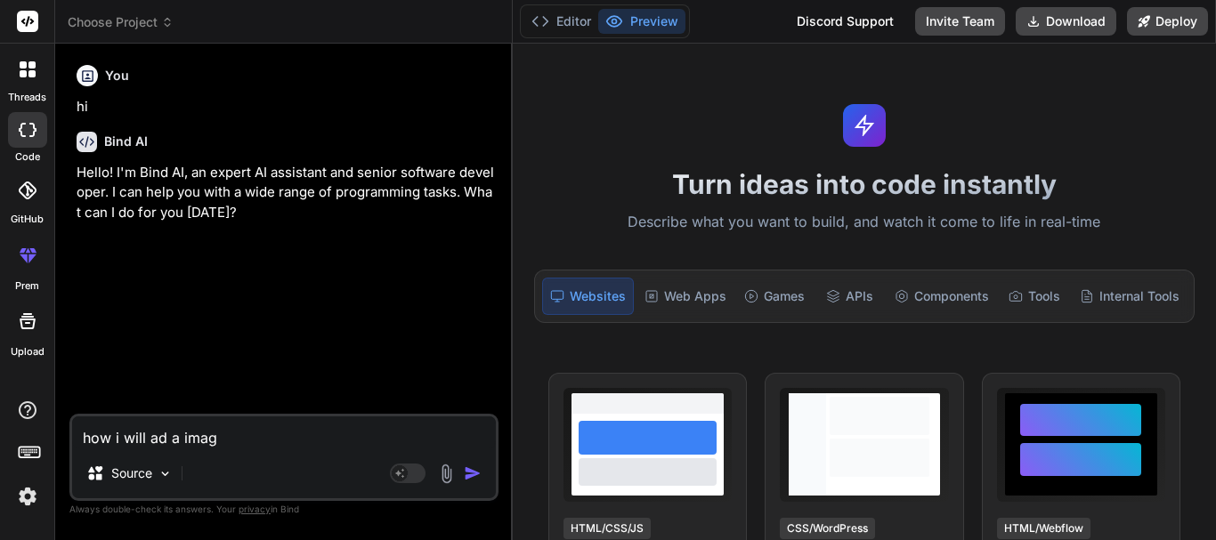
type textarea "how i will ad a image"
type textarea "x"
type textarea "how i will ad a image"
type textarea "x"
type textarea "how i will ad a image i"
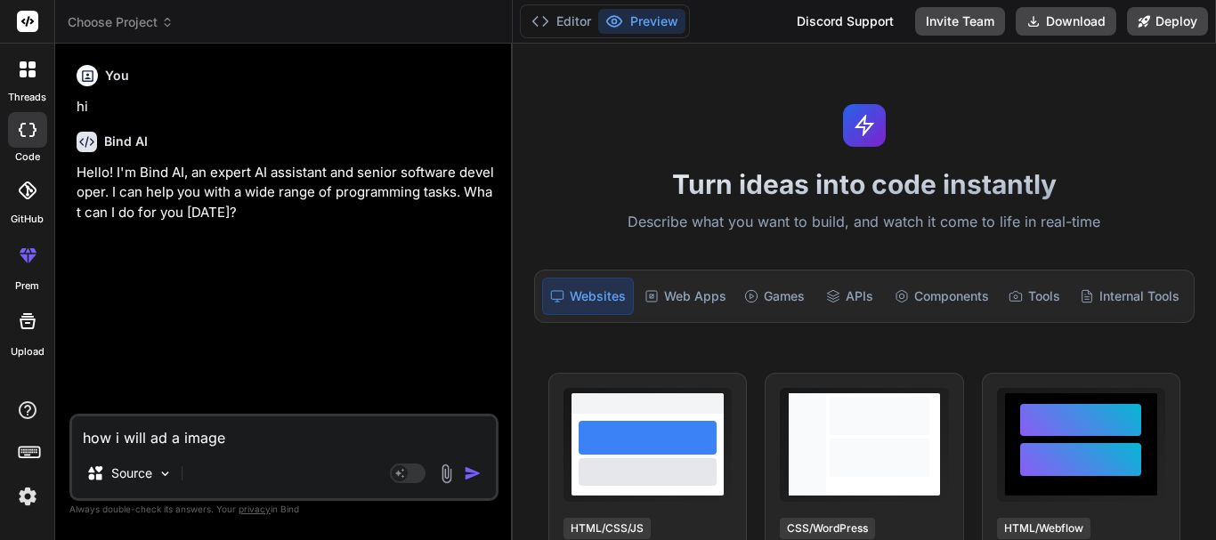
type textarea "x"
type textarea "how i will ad a image in"
type textarea "x"
type textarea "how i will ad a image in"
type textarea "x"
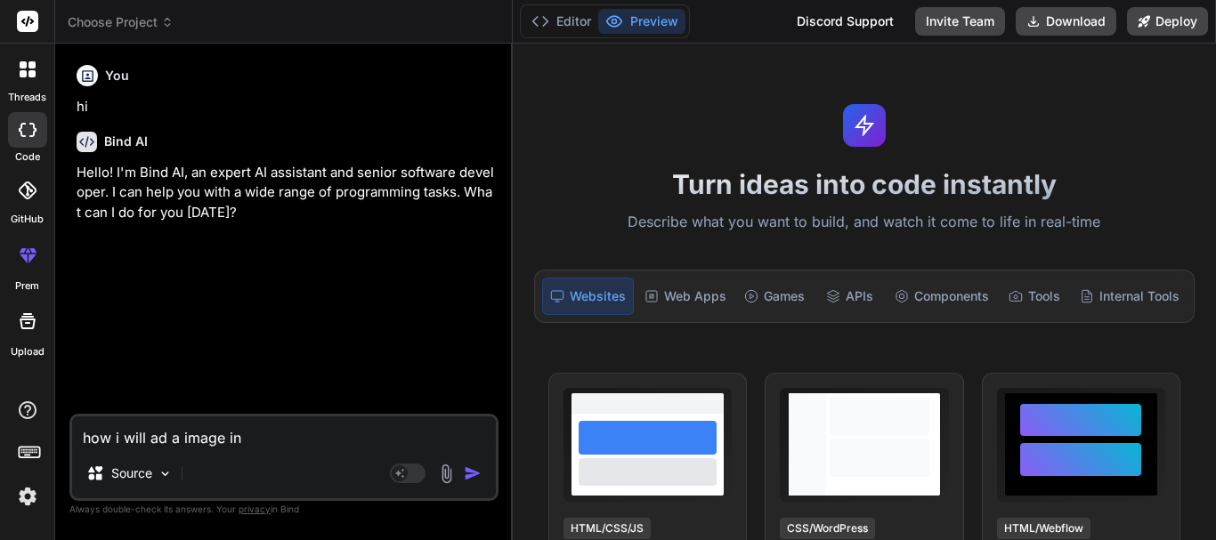
type textarea "how i will ad a image in a"
type textarea "x"
type textarea "how i will ad a image in a"
type textarea "x"
type textarea "how i will ad a image in a"
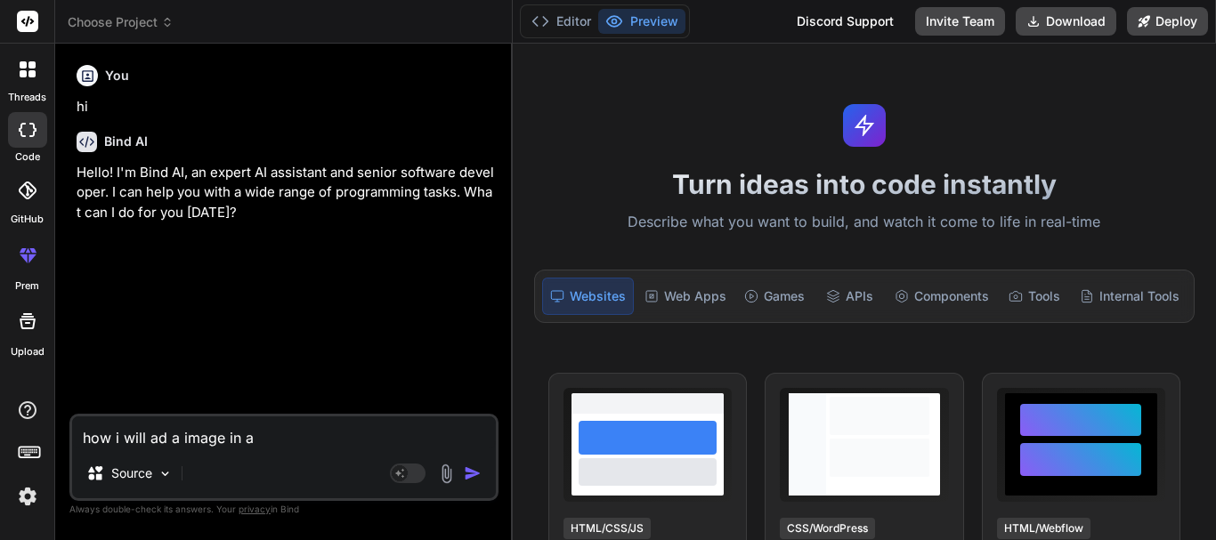
type textarea "x"
type textarea "how i will ad a image in a u"
type textarea "x"
type textarea "how i will ad a image in a ui"
type textarea "x"
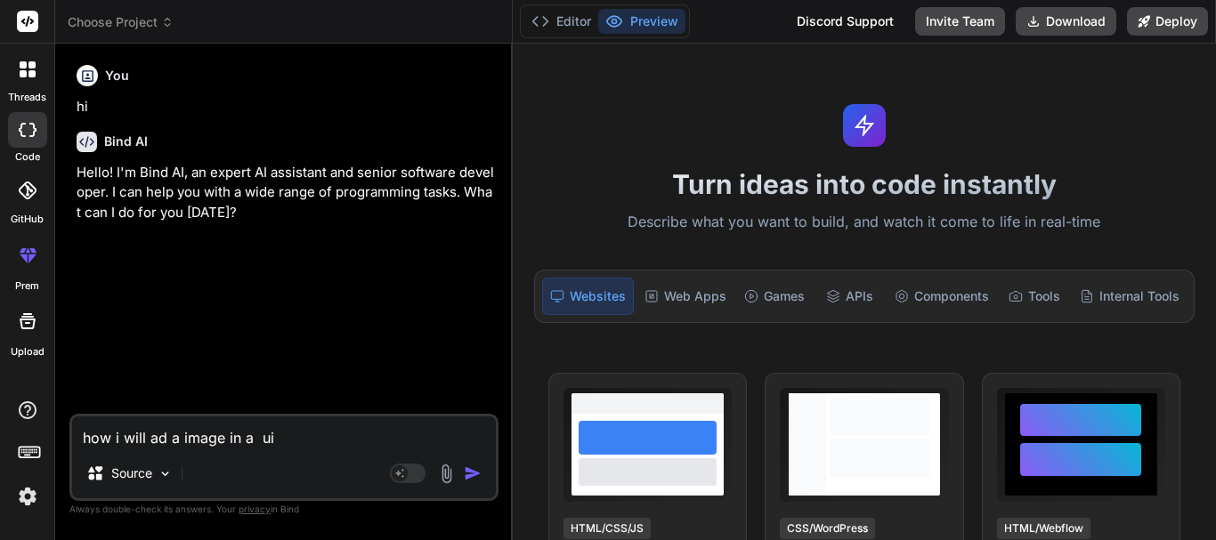
type textarea "how i will ad a image in a ui"
type textarea "x"
type textarea "how i will ad a image in a ui"
type textarea "x"
type textarea "how i will ad a image in a u"
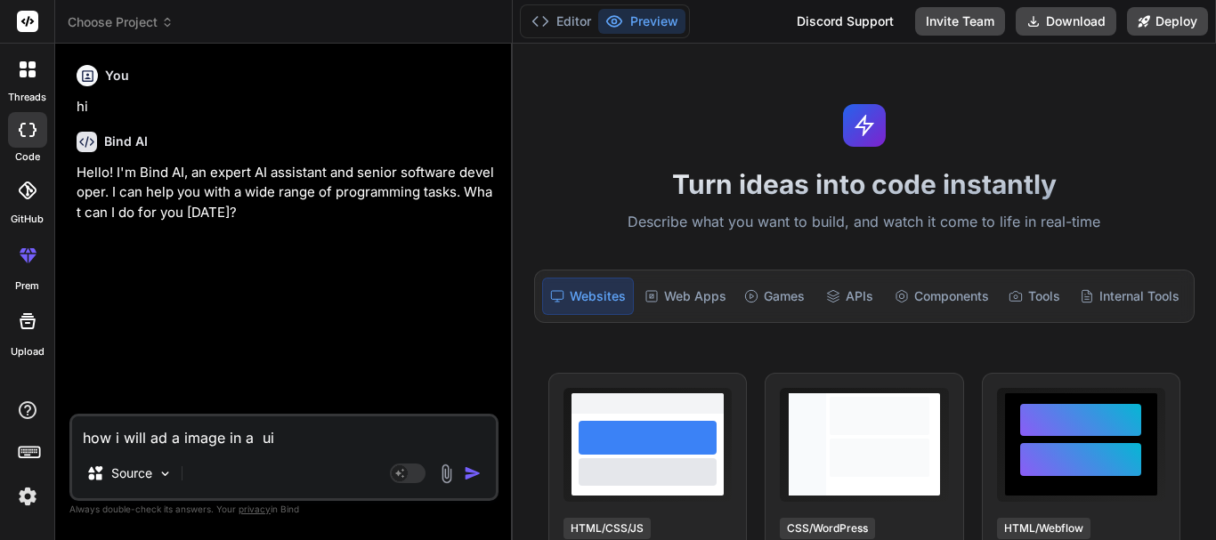
type textarea "x"
type textarea "how i will ad a image in a"
type textarea "x"
type textarea "how i will ad a image in a"
type textarea "x"
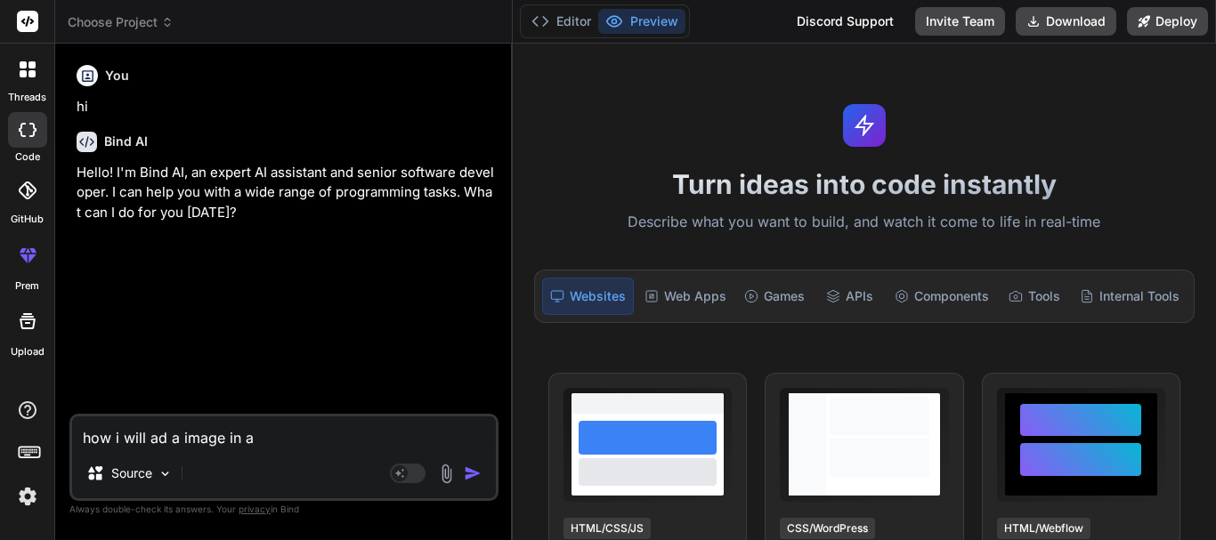
type textarea "how i will ad a image in a m"
type textarea "x"
type textarea "how i will ad a image in a mu"
type textarea "x"
type textarea "how i will ad a image in a mui"
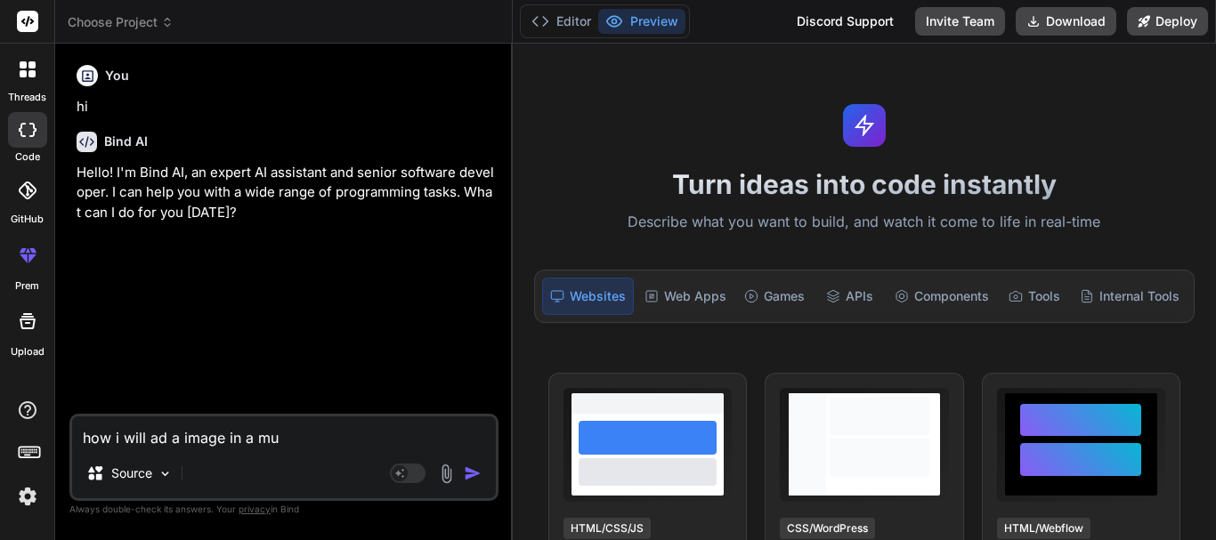
type textarea "x"
type textarea "how i will ad a image in a mui"
type textarea "x"
type textarea "how i will ad a image in a mui c"
type textarea "x"
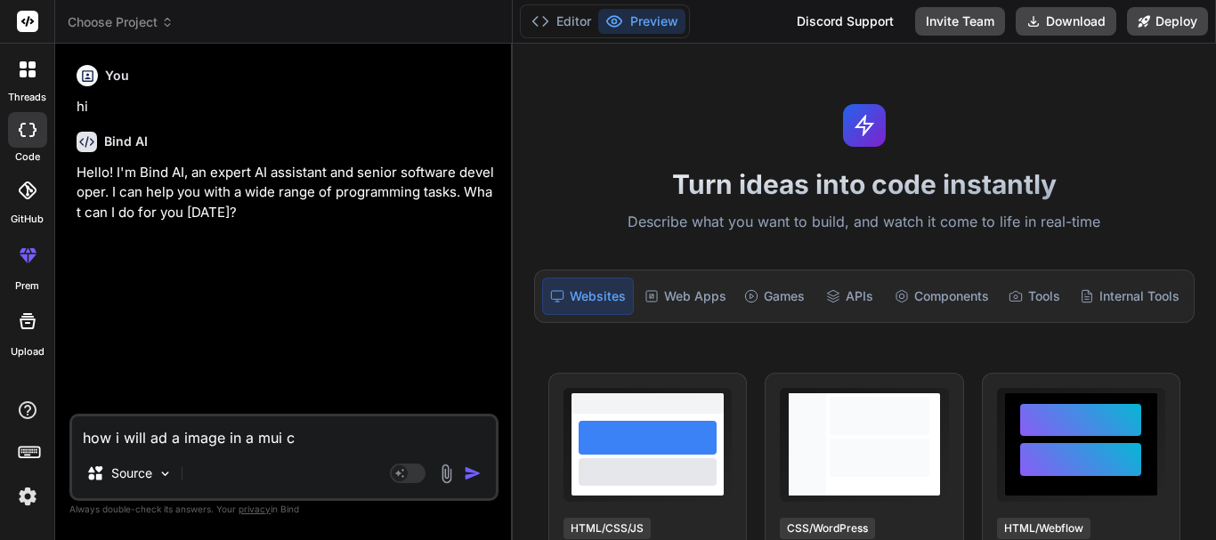
type textarea "how i will ad a image in a mui co"
type textarea "x"
type textarea "how i will ad a image in a mui comn"
type textarea "x"
type textarea "how i will ad a image in a mui comnp"
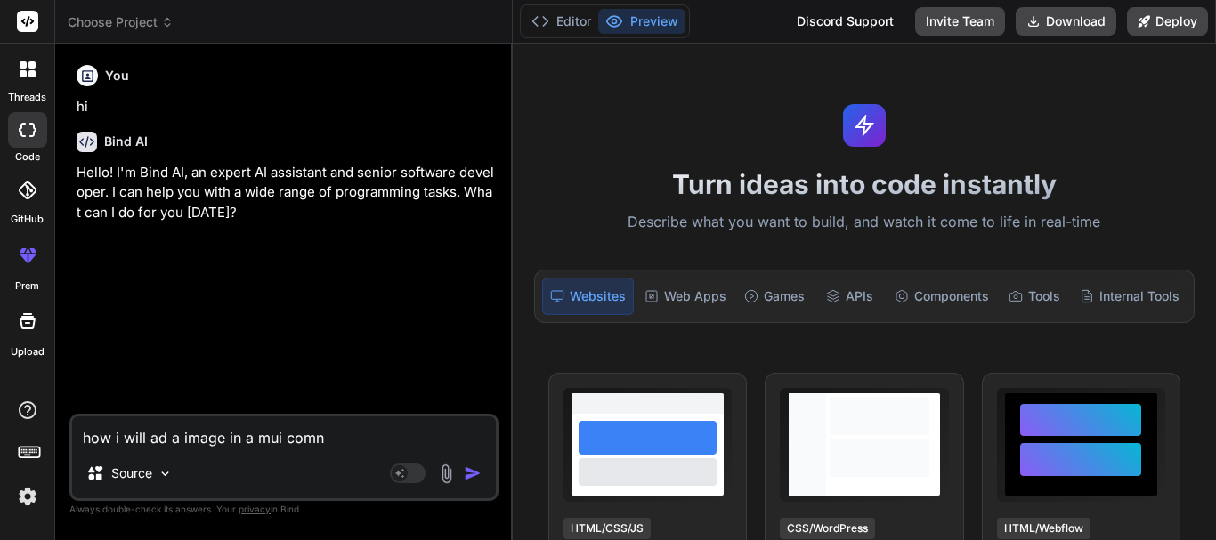
type textarea "x"
type textarea "how i will ad a image in a mui comnpo"
type textarea "x"
type textarea "how i will ad a image in a mui comnpon"
type textarea "x"
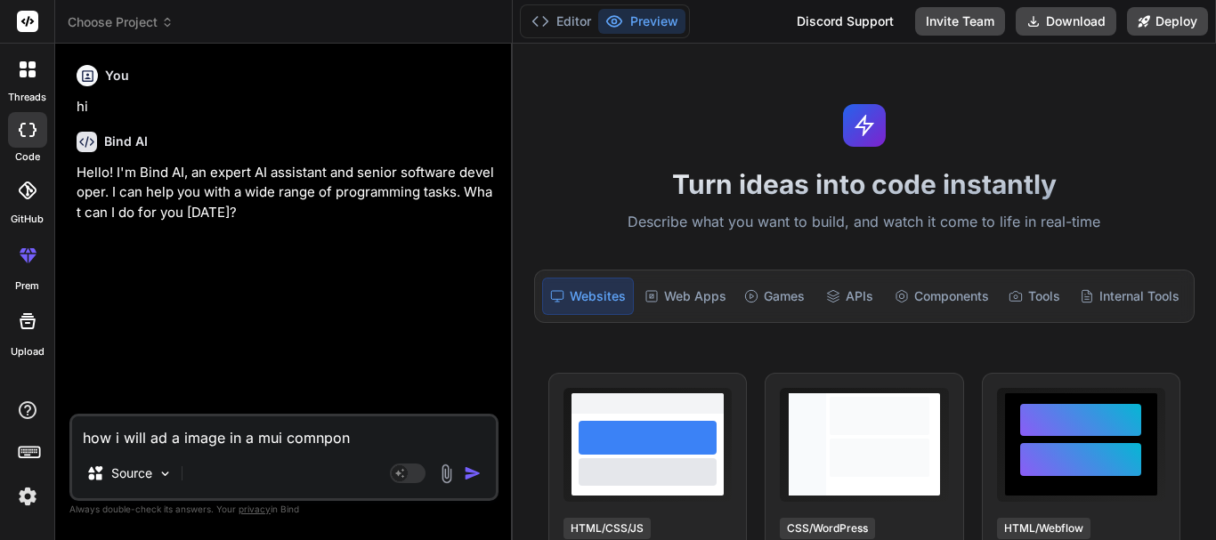
type textarea "how i will ad a image in a mui comnpone"
type textarea "x"
type textarea "how i will ad a image in a mui comnponen"
type textarea "x"
type textarea "how i will ad a image in a mui comnponent"
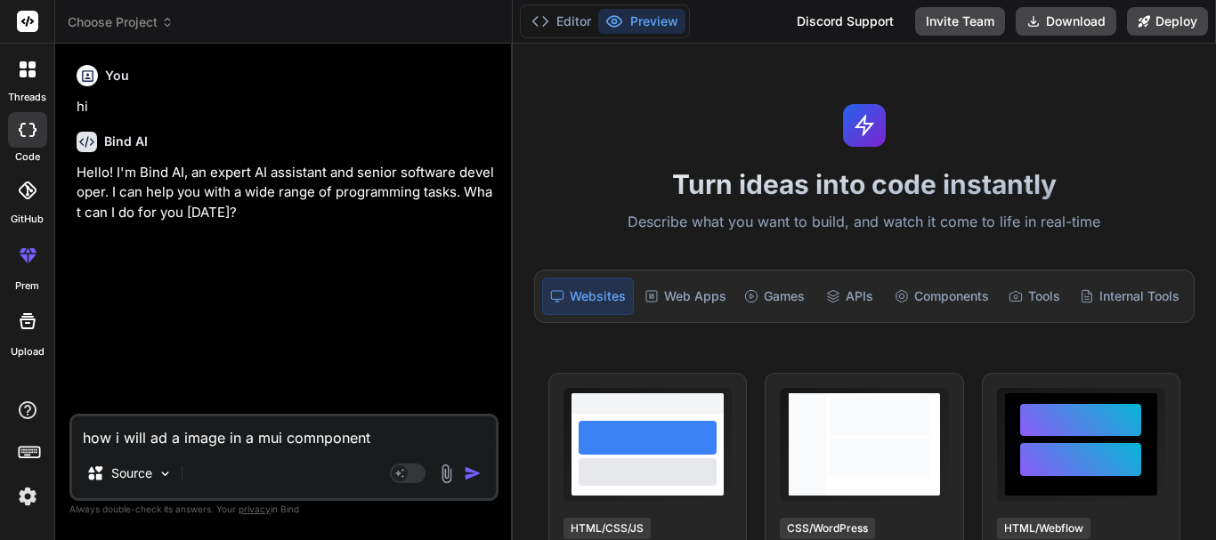
type textarea "x"
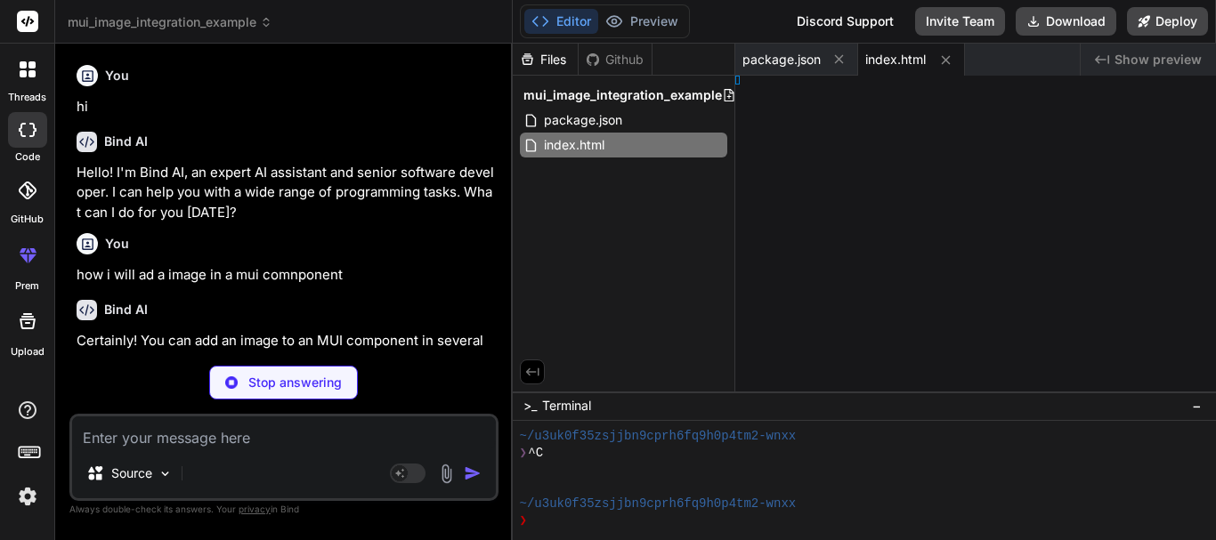
type textarea "x"
type textarea "<body> <div id="root"></div> <script type="module" src="/src/main.jsx"></script…"
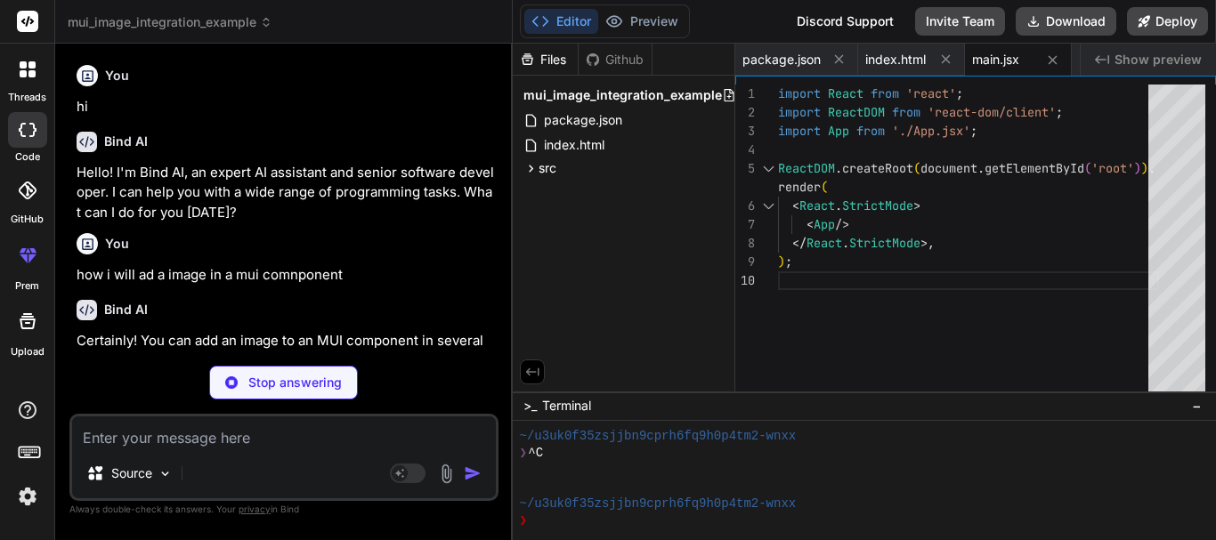
type textarea "x"
type textarea "} export default App;"
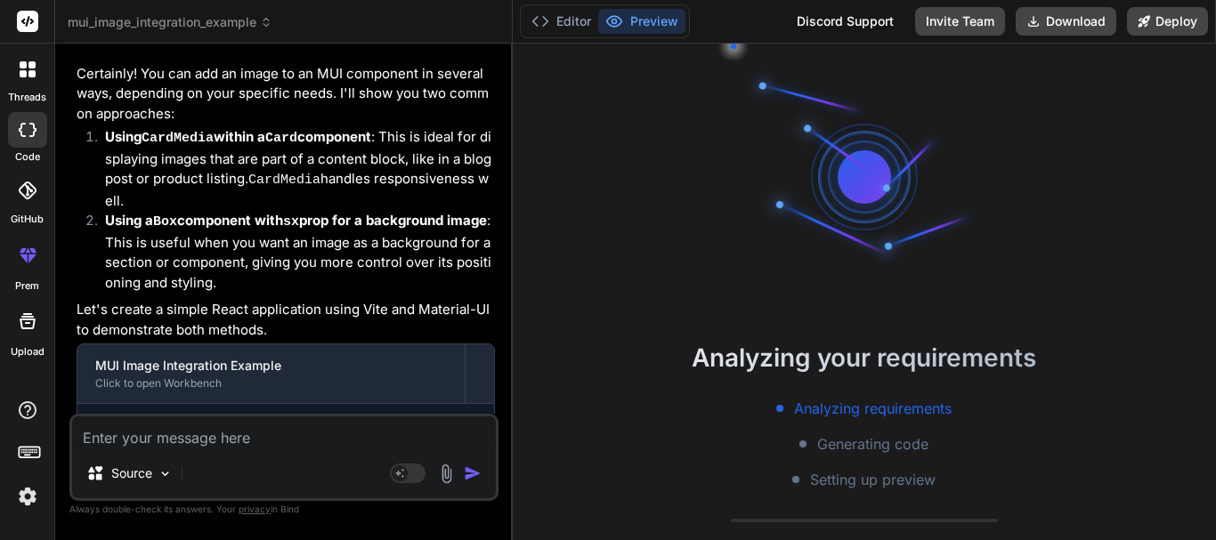
scroll to position [389, 0]
type textarea "x"
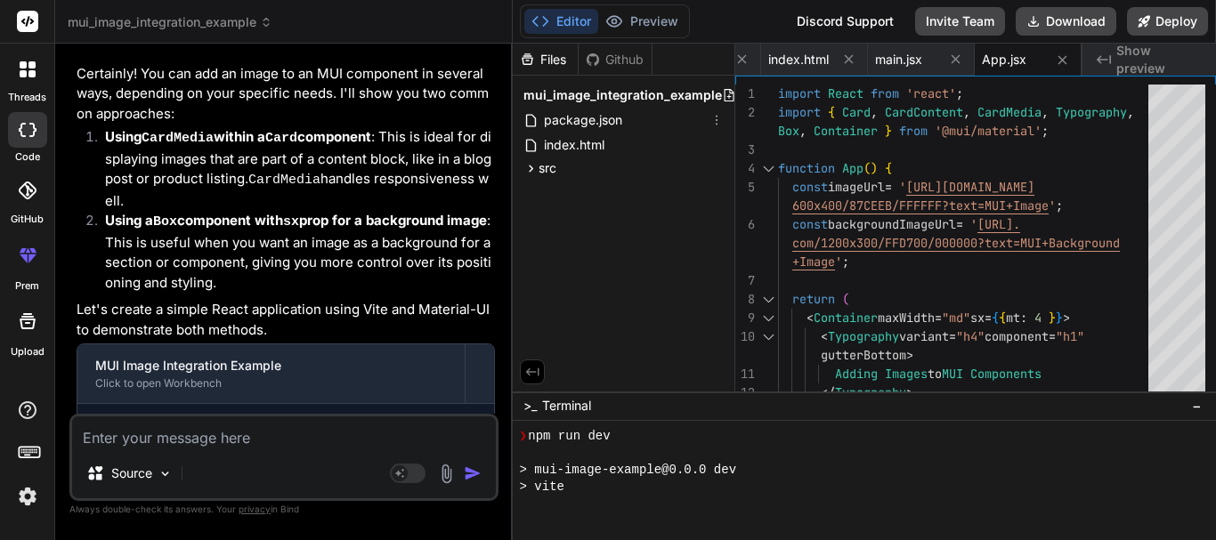
scroll to position [744, 0]
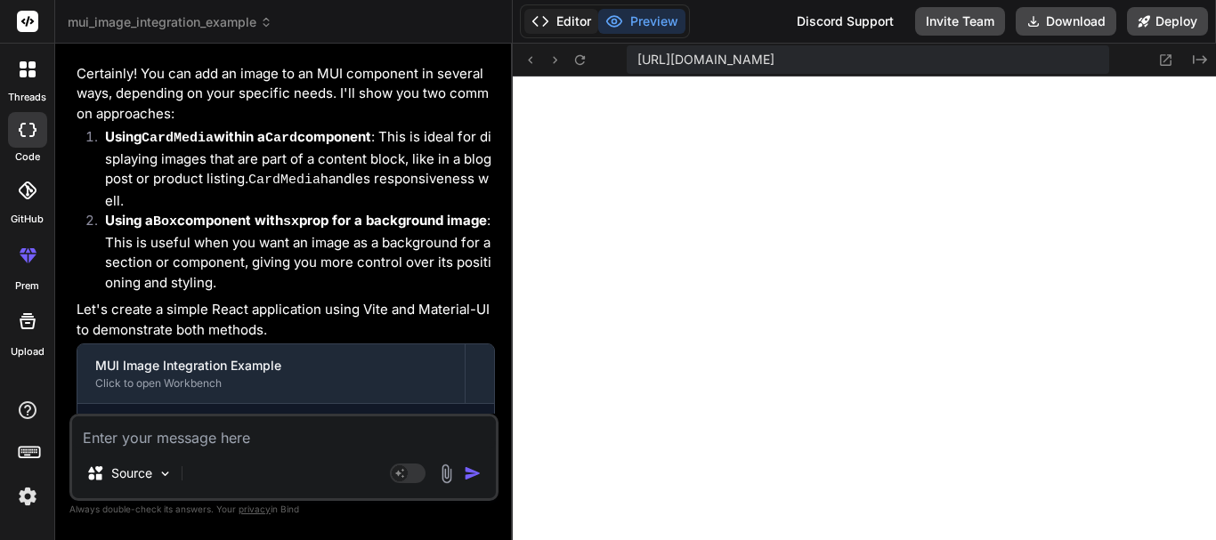
click at [564, 22] on button "Editor" at bounding box center [561, 21] width 74 height 25
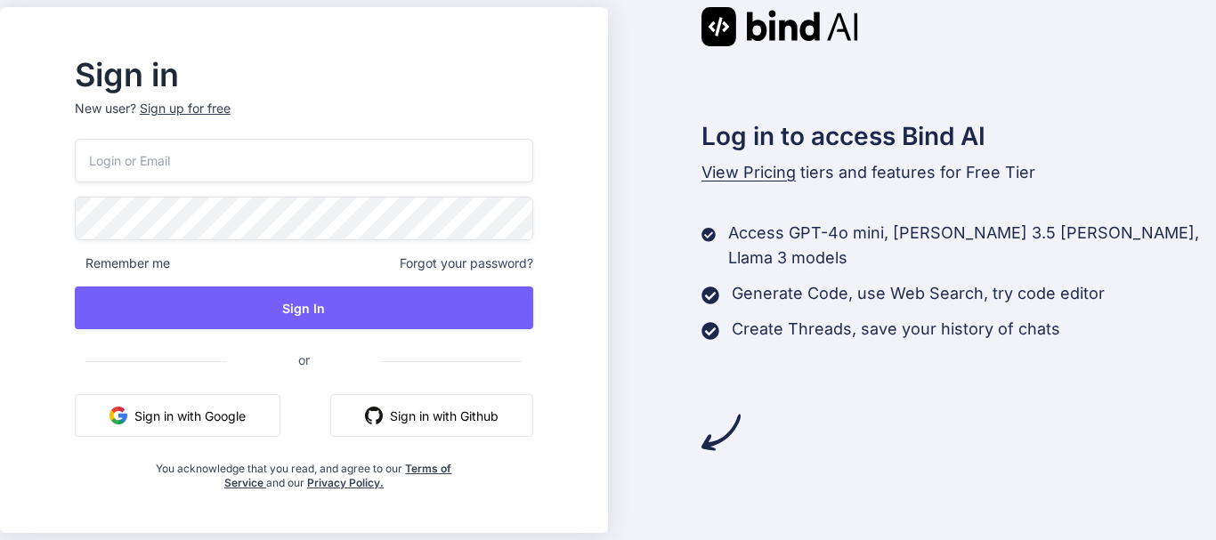
click at [339, 163] on input "email" at bounding box center [304, 161] width 459 height 44
type input "[EMAIL_ADDRESS][DOMAIN_NAME]"
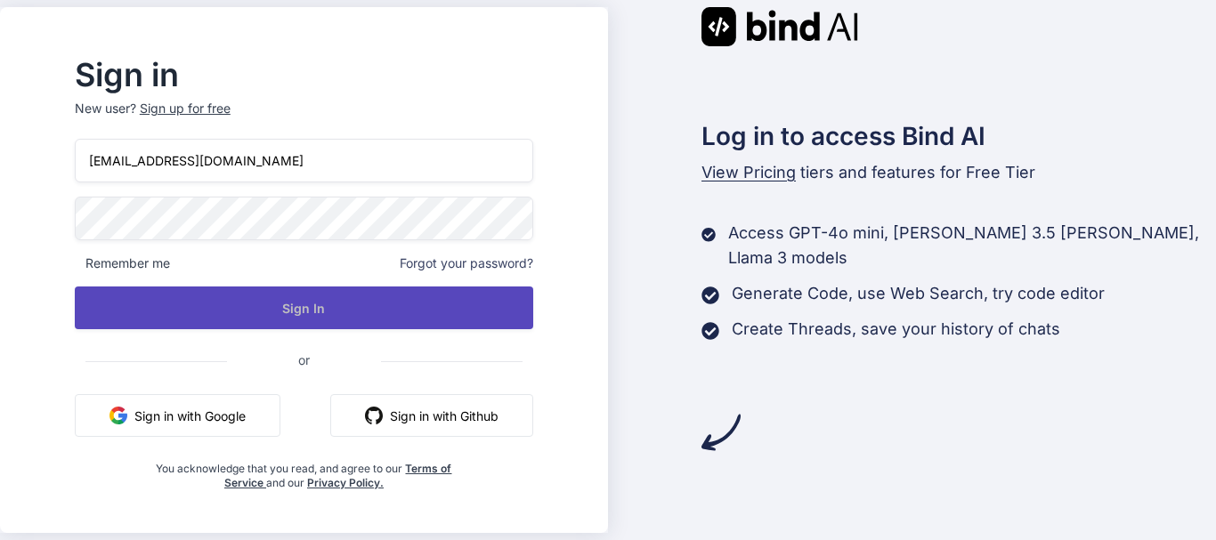
click at [284, 298] on button "Sign In" at bounding box center [304, 308] width 459 height 43
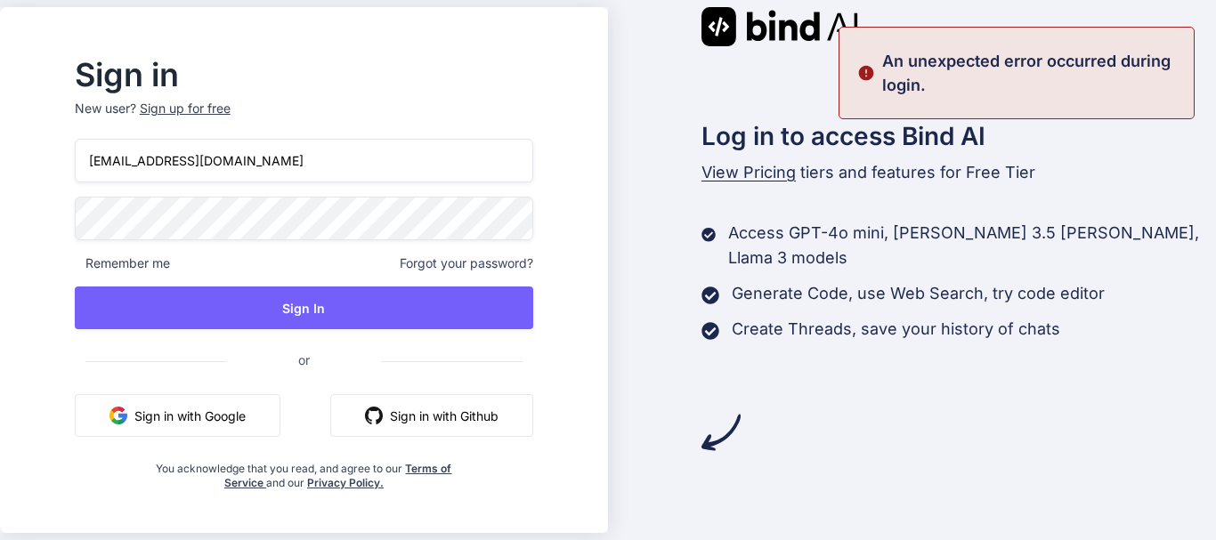
click at [0, 229] on html "Sign in New user? Sign up for free asif04@yopmail.com Remember me Forgot your p…" at bounding box center [608, 270] width 1216 height 540
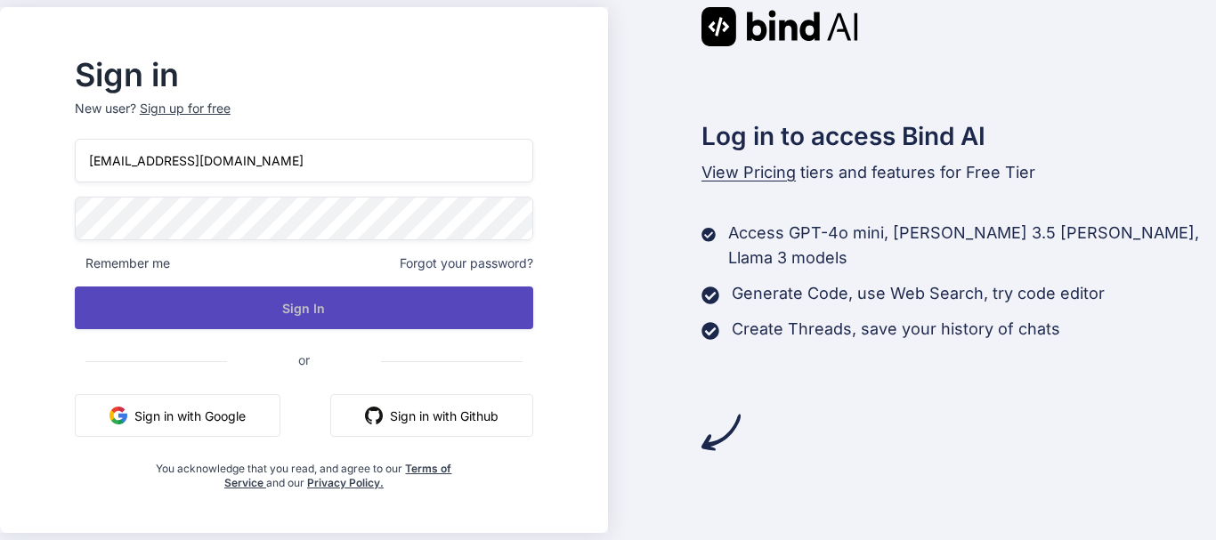
click at [239, 308] on button "Sign In" at bounding box center [304, 308] width 459 height 43
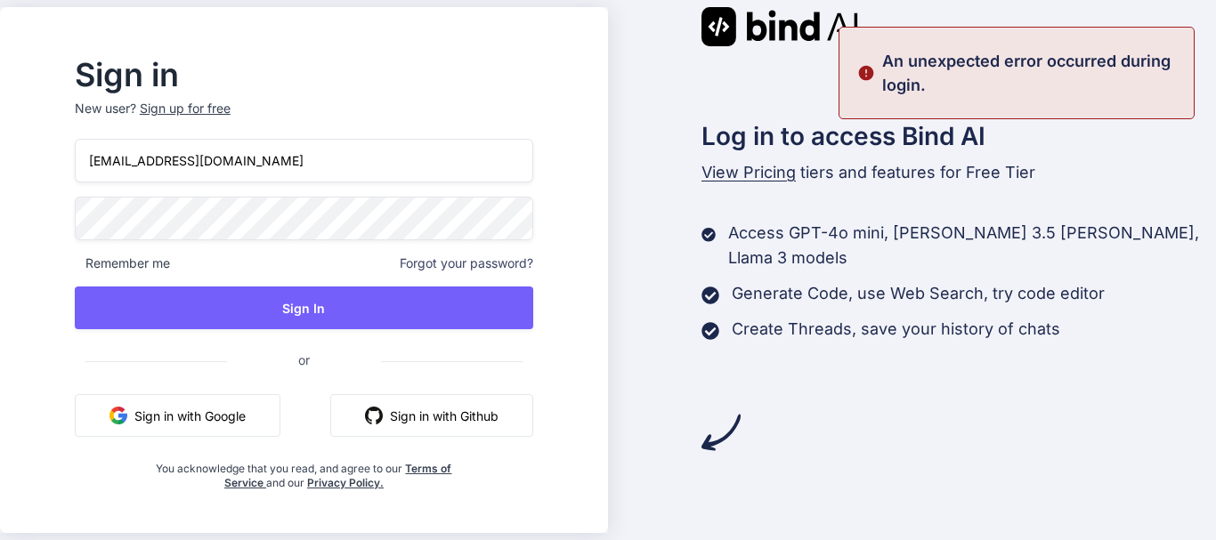
click at [37, 220] on div "Sign in New user? Sign up for free asif04@yopmail.com Remember me Forgot your p…" at bounding box center [608, 270] width 1216 height 540
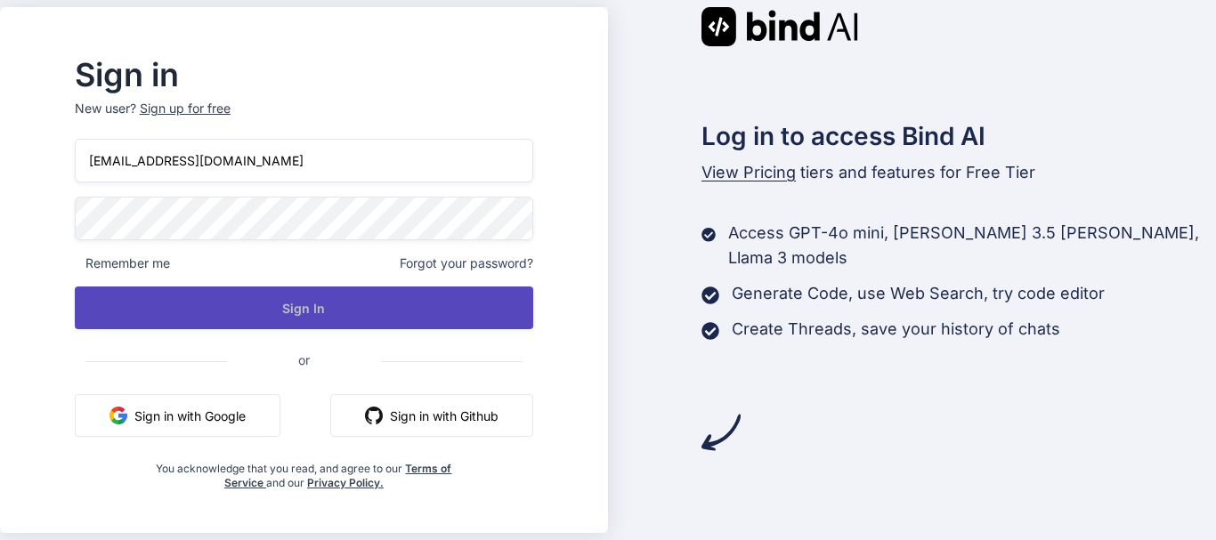
click at [144, 301] on button "Sign In" at bounding box center [304, 308] width 459 height 43
